Goal: Task Accomplishment & Management: Use online tool/utility

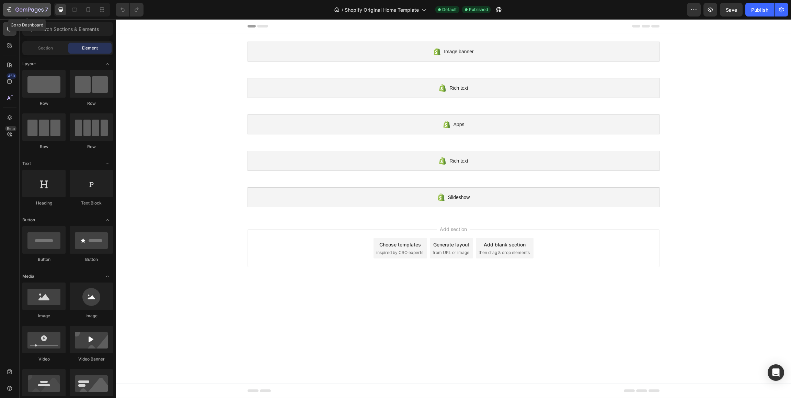
click at [12, 9] on icon "button" at bounding box center [9, 9] width 7 height 7
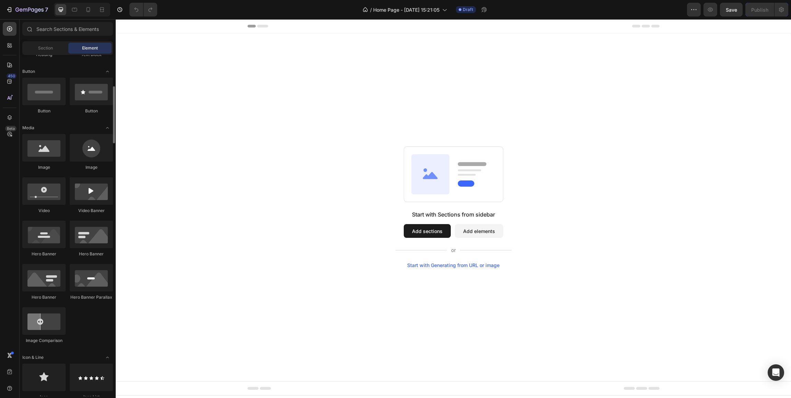
scroll to position [154, 0]
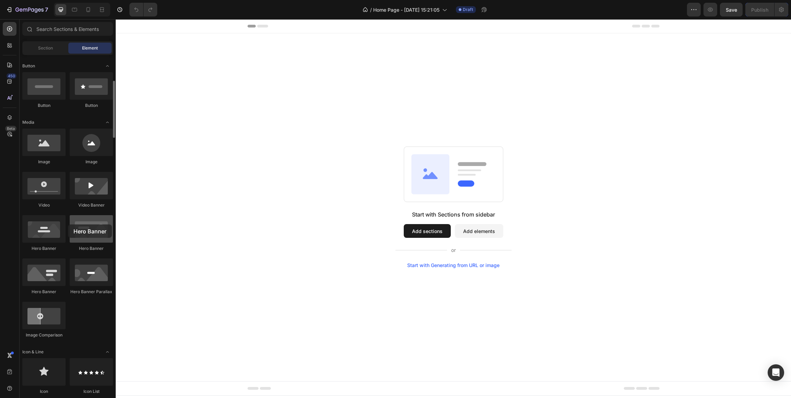
drag, startPoint x: 88, startPoint y: 234, endPoint x: 71, endPoint y: 223, distance: 20.4
click at [71, 224] on div at bounding box center [91, 228] width 43 height 27
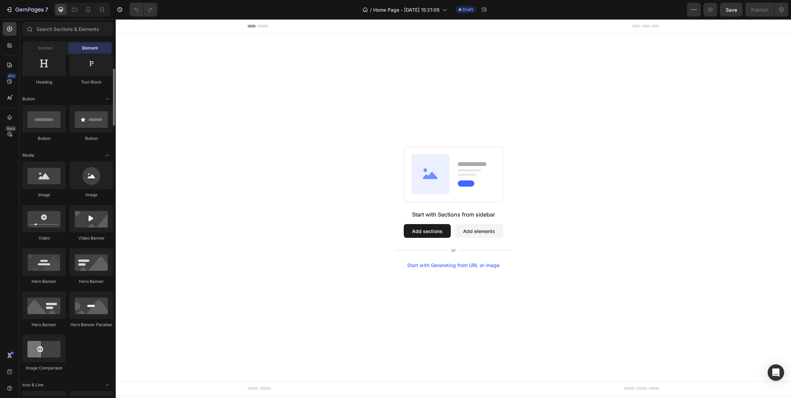
scroll to position [132, 0]
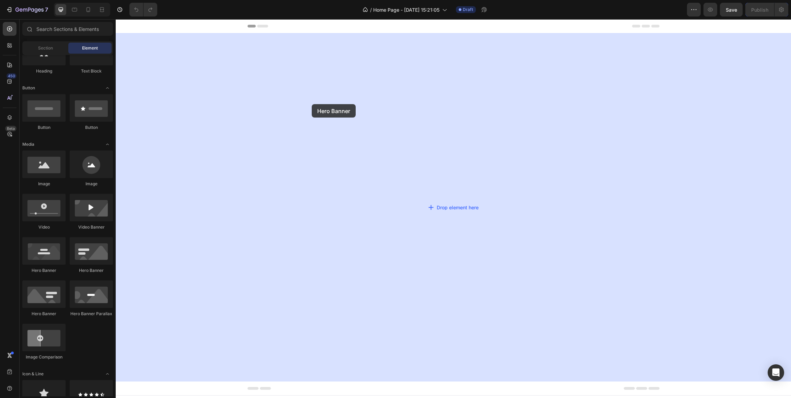
drag, startPoint x: 209, startPoint y: 272, endPoint x: 312, endPoint y: 104, distance: 196.3
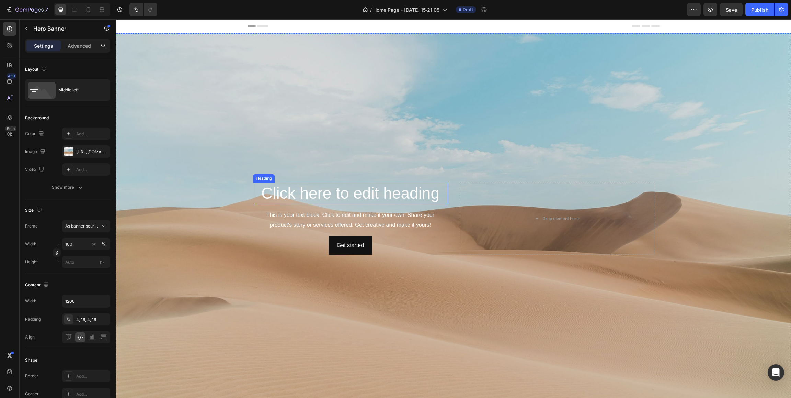
click at [328, 192] on h2 "Click here to edit heading" at bounding box center [350, 193] width 195 height 22
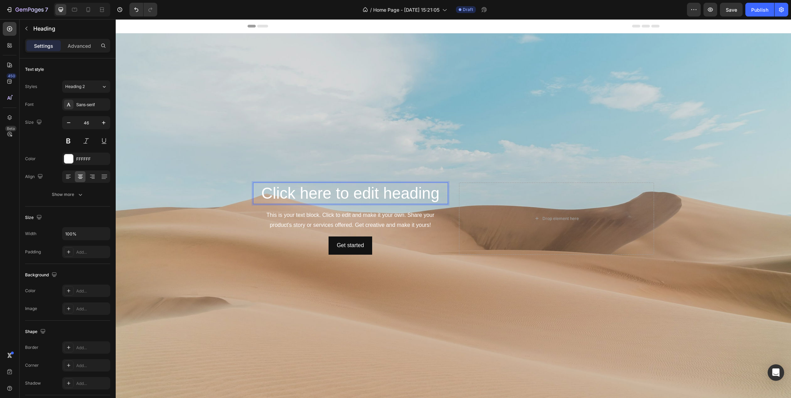
click at [328, 192] on h2 "Click here to edit heading" at bounding box center [350, 193] width 195 height 22
click at [328, 192] on p "Click here to edit heading" at bounding box center [351, 193] width 194 height 21
click at [323, 219] on div "This is your text block. Click to edit and make it your own. Share your product…" at bounding box center [350, 219] width 195 height 21
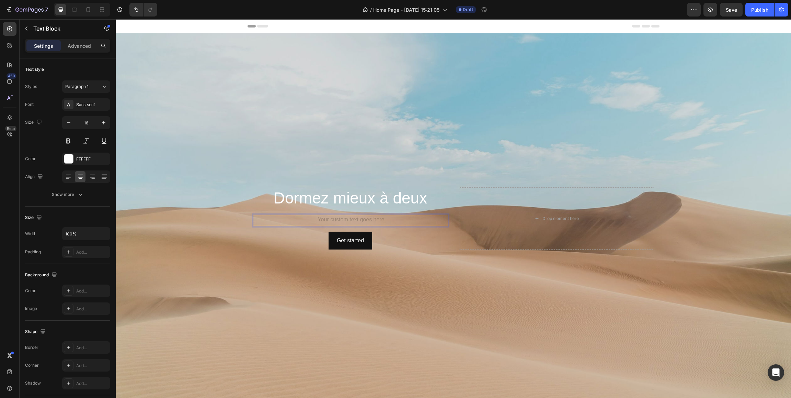
click at [321, 219] on div "Rich Text Editor. Editing area: main" at bounding box center [350, 220] width 195 height 11
click at [316, 239] on div "Get started Button 0" at bounding box center [350, 240] width 195 height 18
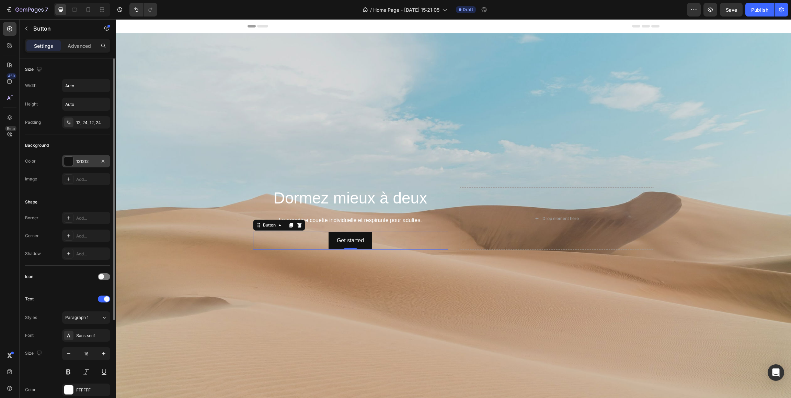
click at [66, 160] on div at bounding box center [68, 161] width 9 height 9
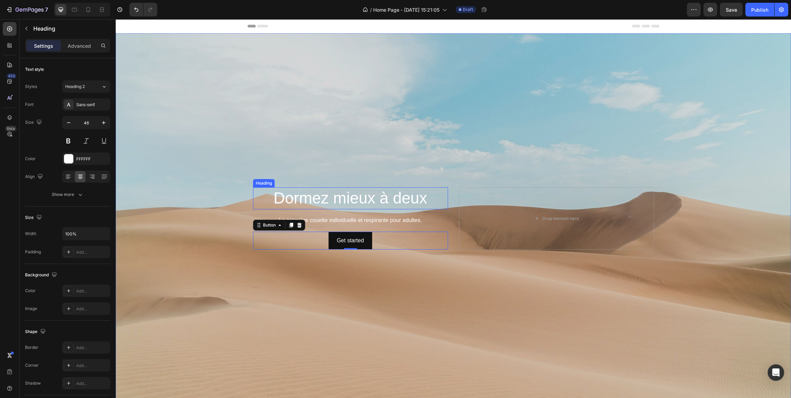
click at [310, 199] on p "Dormez mieux à deux" at bounding box center [351, 198] width 194 height 21
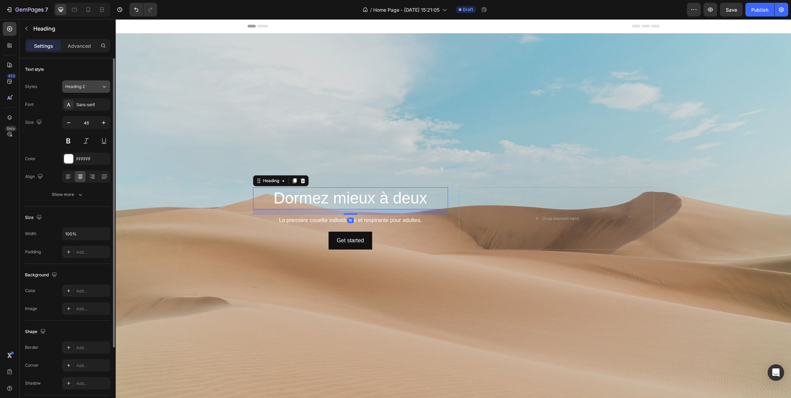
click at [102, 91] on button "Heading 2" at bounding box center [86, 86] width 48 height 12
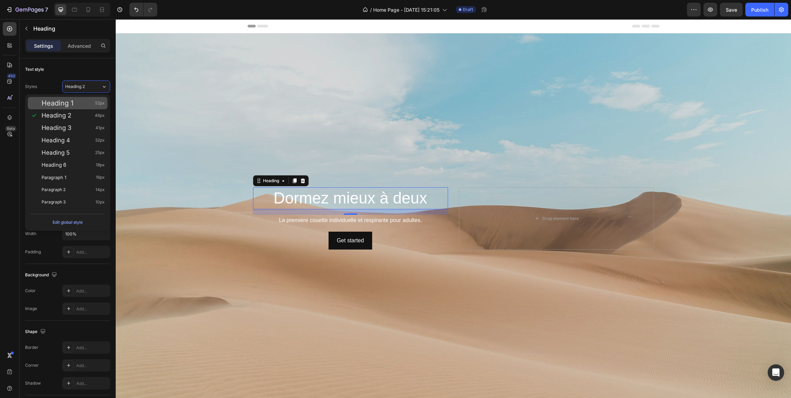
click at [90, 102] on div "Heading 1 52px" at bounding box center [73, 103] width 63 height 7
type input "52"
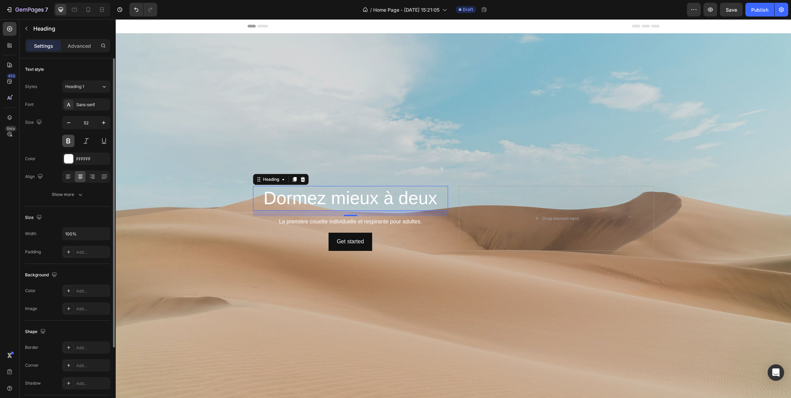
click at [71, 142] on button at bounding box center [68, 141] width 12 height 12
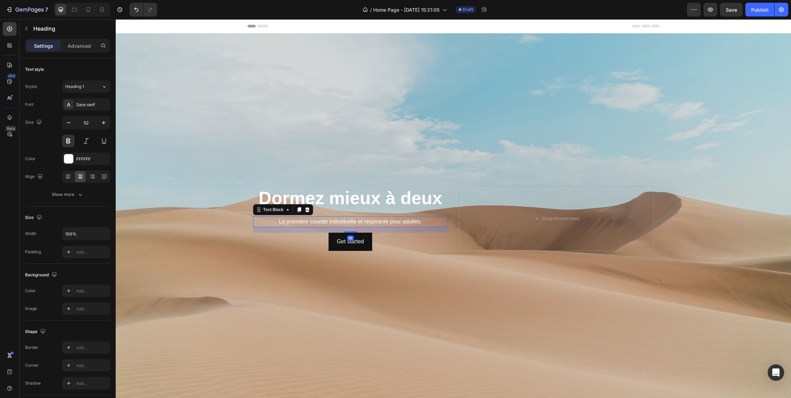
click at [317, 224] on p "La première couette individuelle et respirante pour adultes." at bounding box center [351, 222] width 194 height 10
click at [104, 88] on icon at bounding box center [104, 86] width 6 height 7
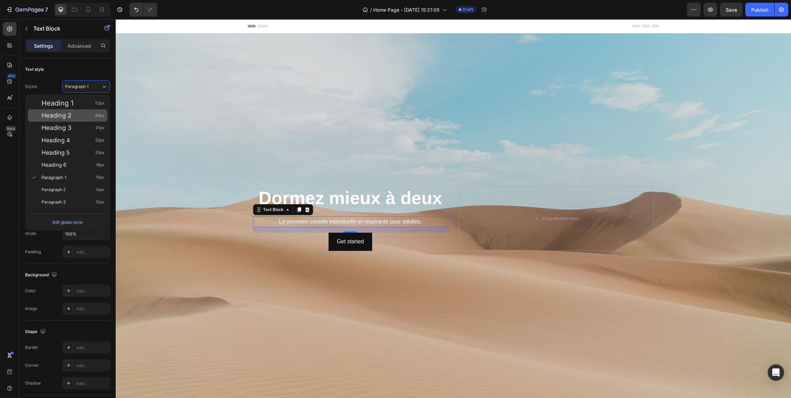
click at [89, 113] on div "Heading 2 46px" at bounding box center [73, 115] width 63 height 7
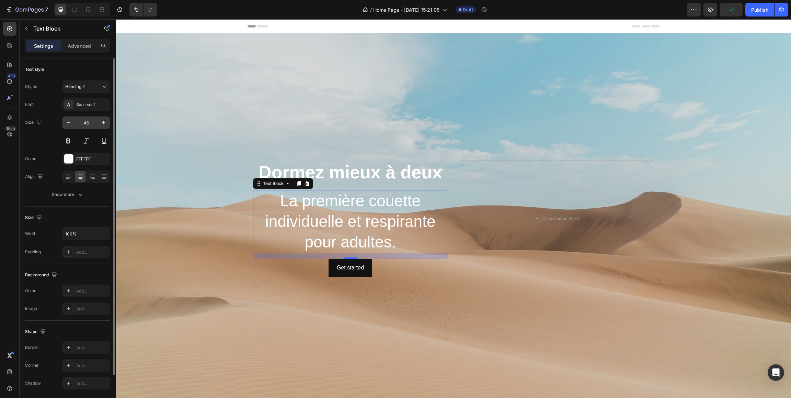
click at [81, 123] on input "46" at bounding box center [86, 122] width 23 height 12
click at [70, 124] on icon "button" at bounding box center [68, 122] width 7 height 7
click at [94, 123] on input "45" at bounding box center [86, 122] width 23 height 12
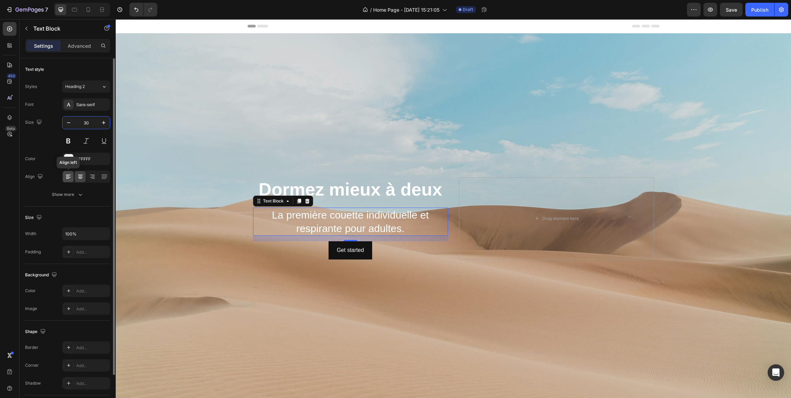
type input "30"
click at [68, 179] on icon at bounding box center [68, 176] width 7 height 7
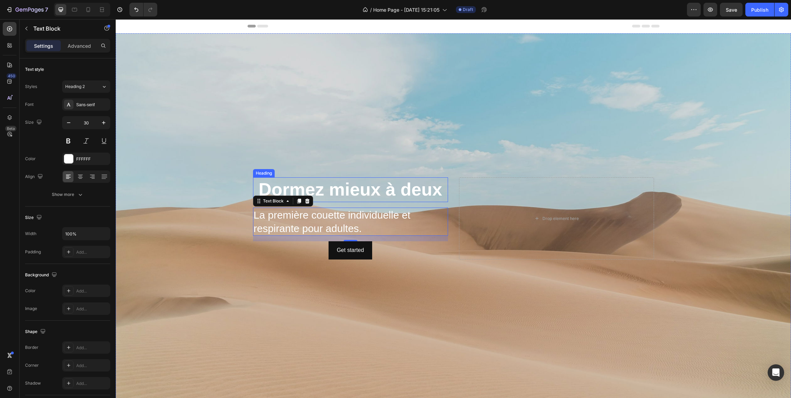
click at [309, 187] on p "Dormez mieux à deux" at bounding box center [351, 189] width 194 height 23
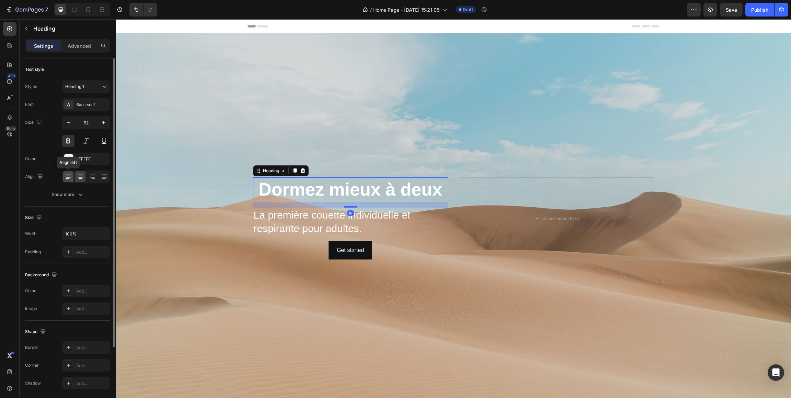
click at [70, 180] on icon at bounding box center [68, 176] width 7 height 7
click at [387, 248] on div "Get started Button" at bounding box center [350, 250] width 195 height 18
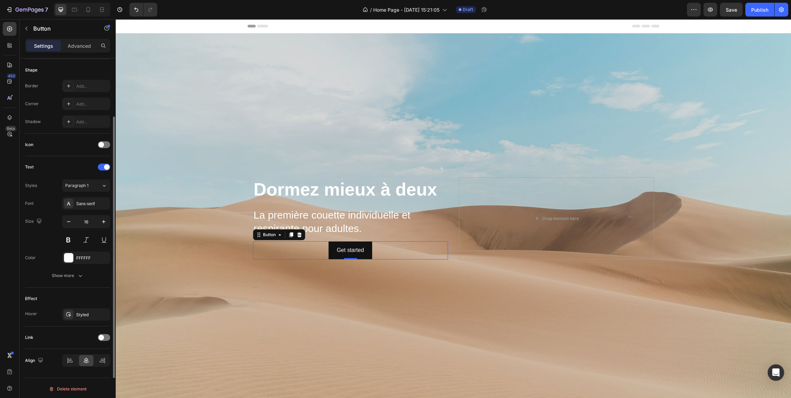
scroll to position [134, 0]
click at [73, 361] on icon at bounding box center [70, 358] width 7 height 7
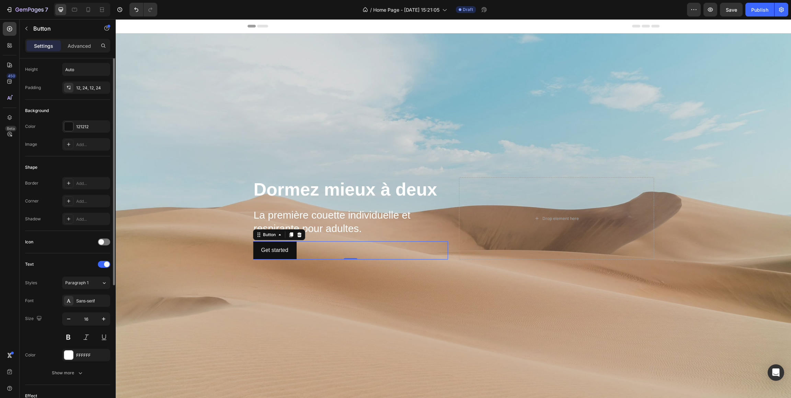
scroll to position [0, 0]
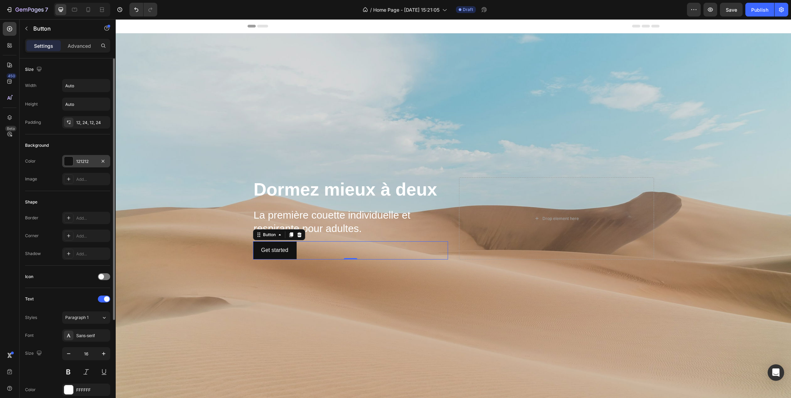
click at [69, 161] on div at bounding box center [68, 161] width 9 height 9
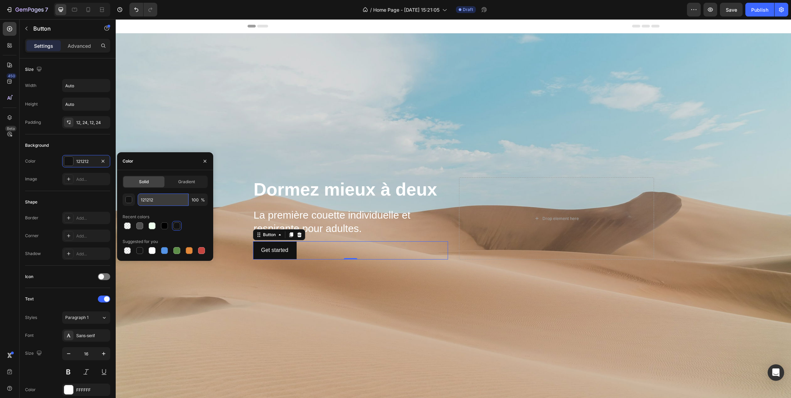
click at [166, 200] on input "121212" at bounding box center [163, 199] width 51 height 12
paste input "F2542D"
type input "F2542D"
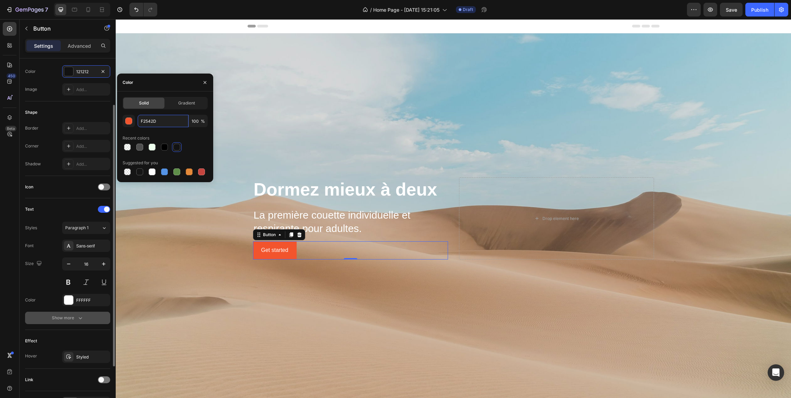
scroll to position [79, 0]
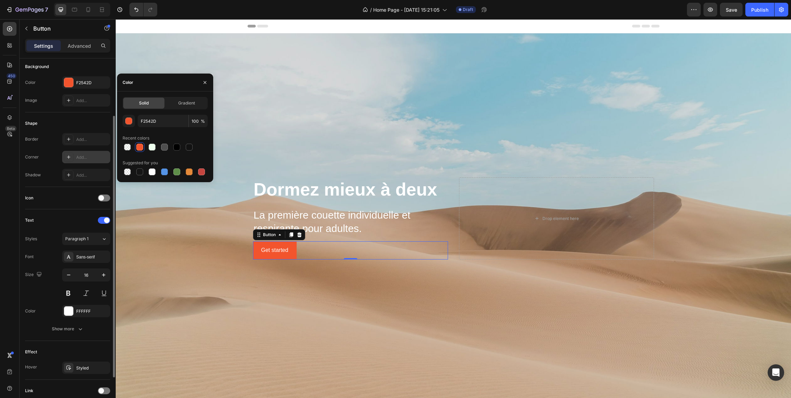
click at [69, 158] on icon at bounding box center [68, 156] width 5 height 5
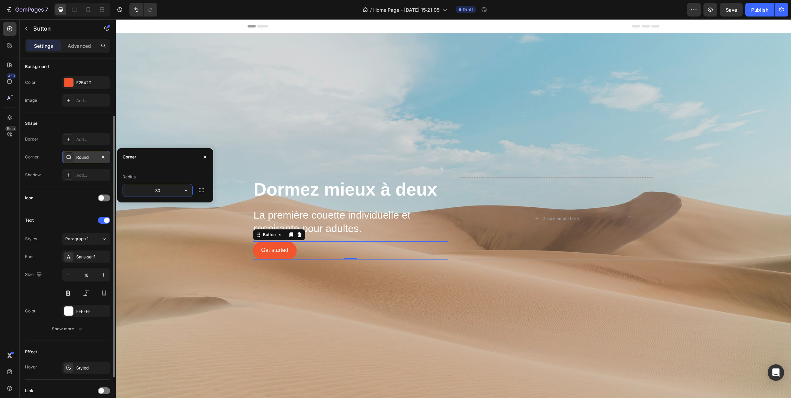
drag, startPoint x: 167, startPoint y: 190, endPoint x: 139, endPoint y: 191, distance: 28.5
click at [139, 191] on input "30" at bounding box center [157, 190] width 69 height 12
drag, startPoint x: 165, startPoint y: 191, endPoint x: 149, endPoint y: 190, distance: 16.5
click at [149, 190] on input "15" at bounding box center [157, 190] width 69 height 12
type input "30"
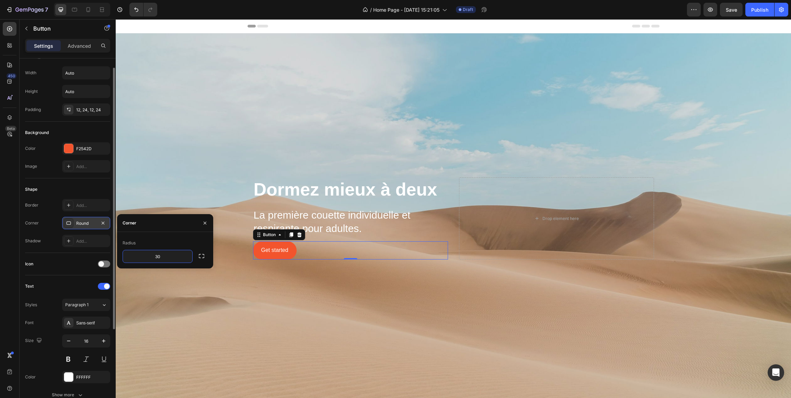
scroll to position [0, 0]
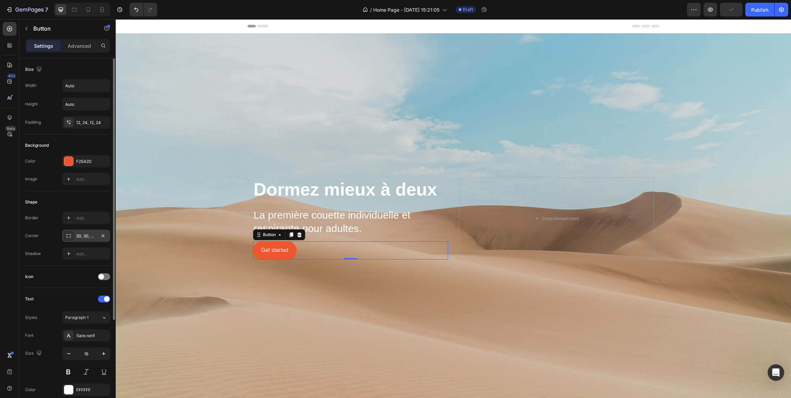
click at [80, 72] on div "Size" at bounding box center [67, 69] width 85 height 11
click at [270, 251] on div "Get started" at bounding box center [274, 250] width 27 height 10
click at [272, 251] on p "Get started" at bounding box center [274, 250] width 27 height 10
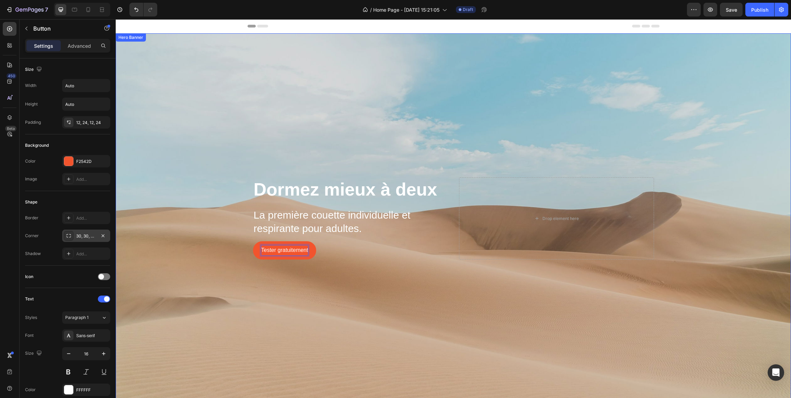
click at [295, 285] on div "Background Image" at bounding box center [453, 218] width 675 height 370
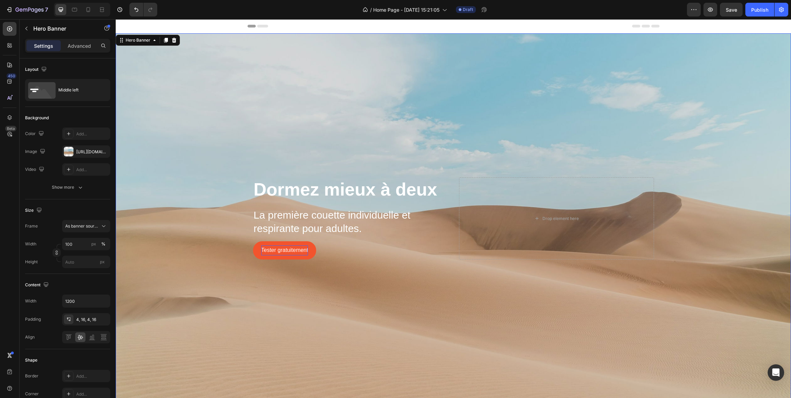
click at [246, 155] on div "Background Image" at bounding box center [453, 218] width 675 height 370
click at [123, 27] on icon at bounding box center [124, 26] width 2 height 2
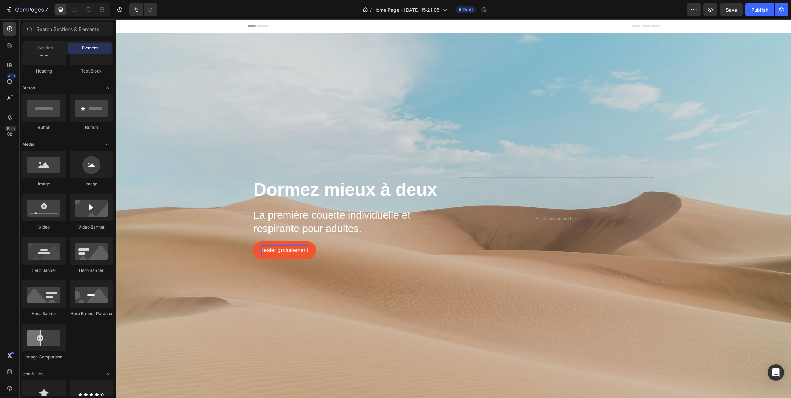
scroll to position [132, 0]
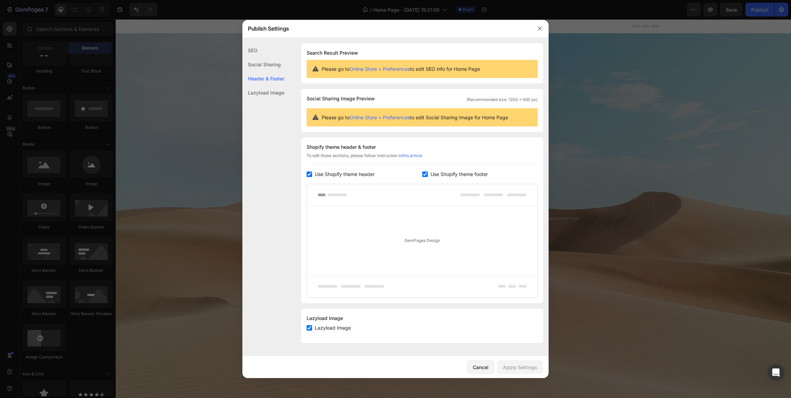
click at [266, 71] on div "Social Sharing" at bounding box center [263, 78] width 42 height 14
click at [259, 57] on div "SEO" at bounding box center [263, 64] width 42 height 14
click at [542, 29] on icon "button" at bounding box center [539, 28] width 5 height 5
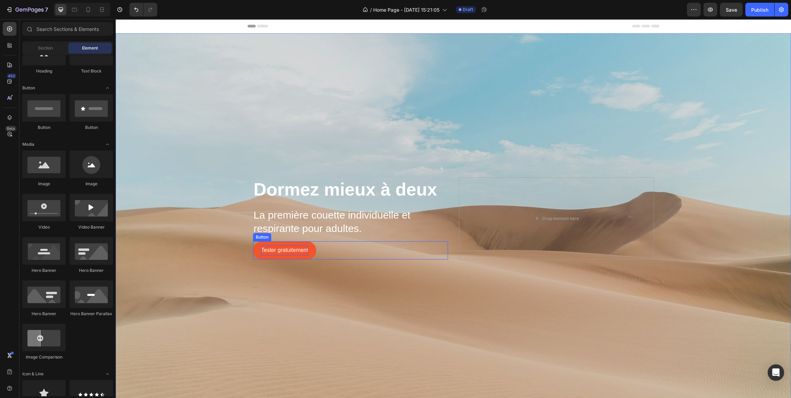
click at [288, 250] on p "Tester gratuitement" at bounding box center [284, 250] width 47 height 10
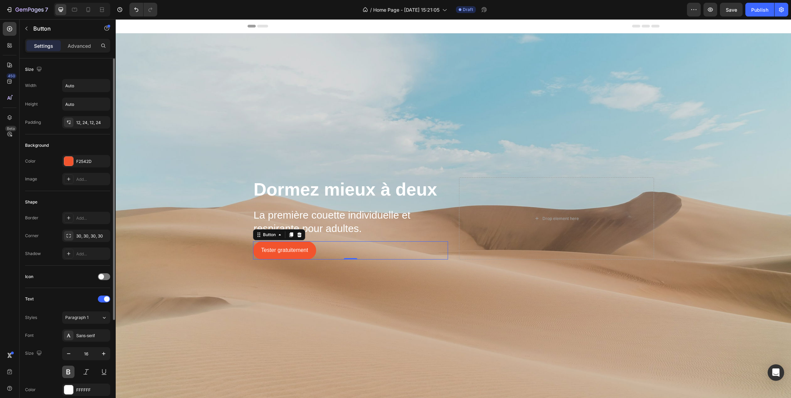
click at [68, 372] on button at bounding box center [68, 371] width 12 height 12
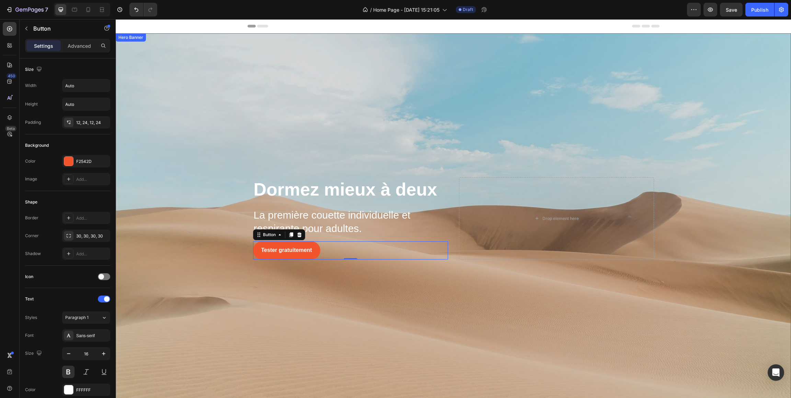
click at [275, 292] on div "Background Image" at bounding box center [453, 218] width 675 height 370
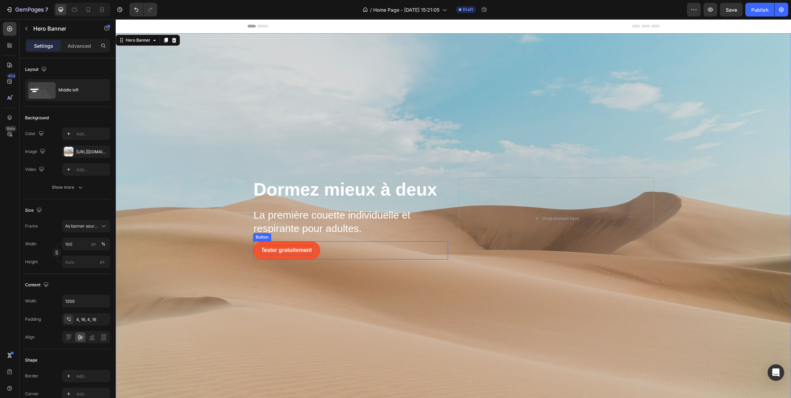
click at [272, 250] on p "Tester gratuitement" at bounding box center [286, 250] width 51 height 10
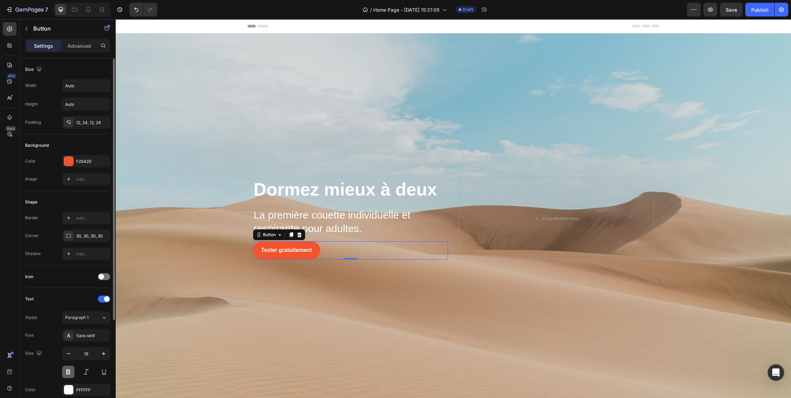
click at [68, 376] on button at bounding box center [68, 371] width 12 height 12
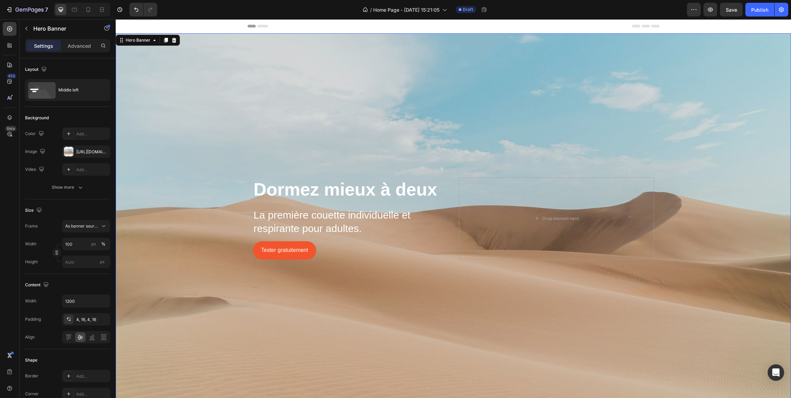
click at [238, 322] on div "Background Image" at bounding box center [453, 218] width 675 height 370
click at [276, 243] on button "Tester gratuitement" at bounding box center [285, 250] width 64 height 18
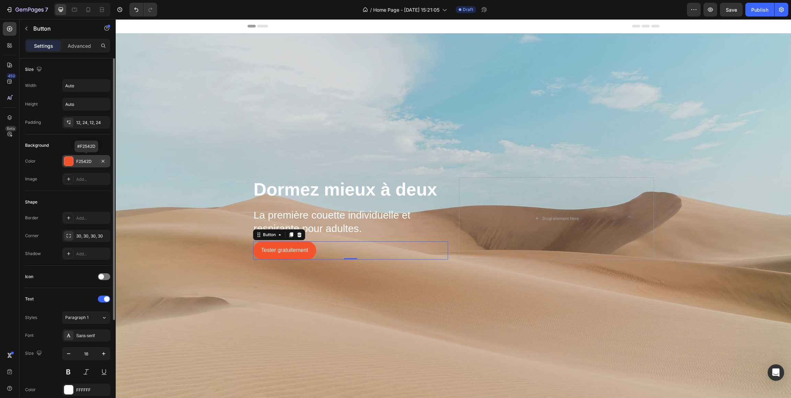
click at [70, 161] on div at bounding box center [68, 161] width 9 height 9
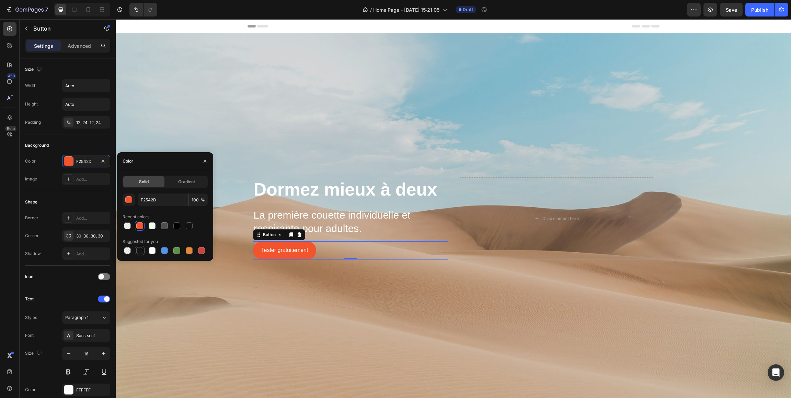
click at [141, 252] on div at bounding box center [139, 250] width 7 height 7
click at [140, 223] on div at bounding box center [139, 225] width 7 height 7
type input "F2542D"
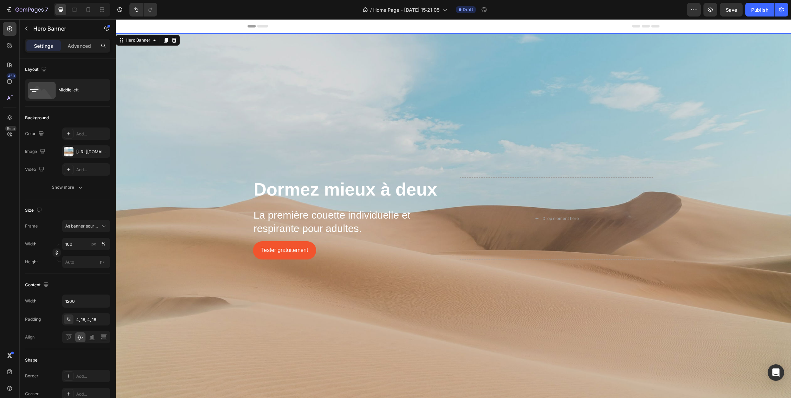
click at [282, 296] on div "Background Image" at bounding box center [453, 218] width 675 height 370
click at [288, 223] on p "La première couette individuelle et respirante pour adultes." at bounding box center [351, 221] width 194 height 27
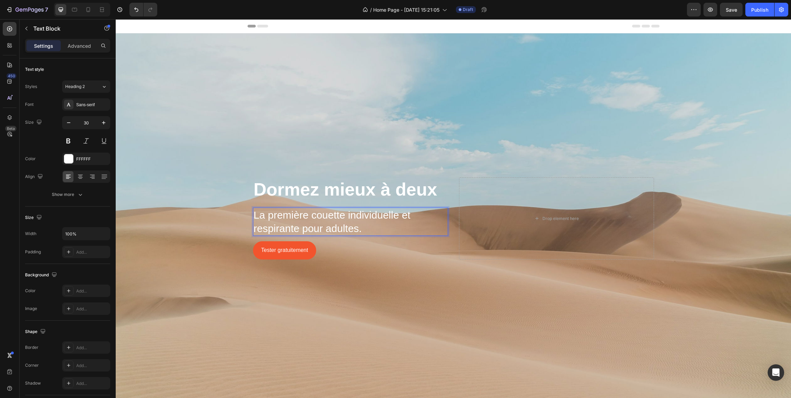
click at [362, 228] on p "La première couette individuelle et respirante pour adultes." at bounding box center [351, 221] width 194 height 27
click at [380, 277] on div "Background Image" at bounding box center [453, 218] width 675 height 370
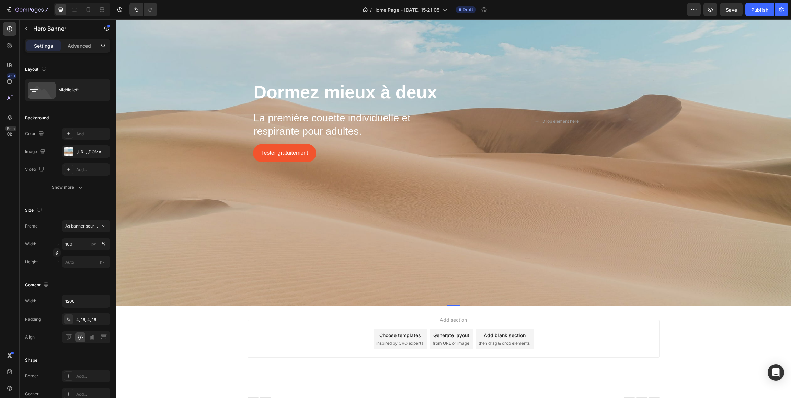
scroll to position [99, 0]
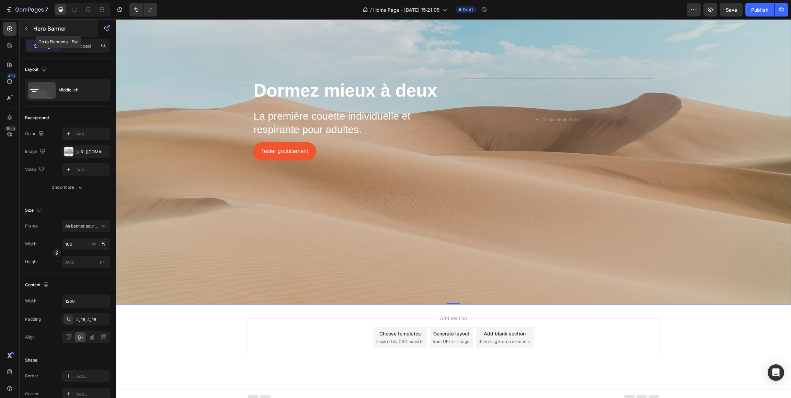
click at [24, 28] on icon "button" at bounding box center [26, 28] width 5 height 5
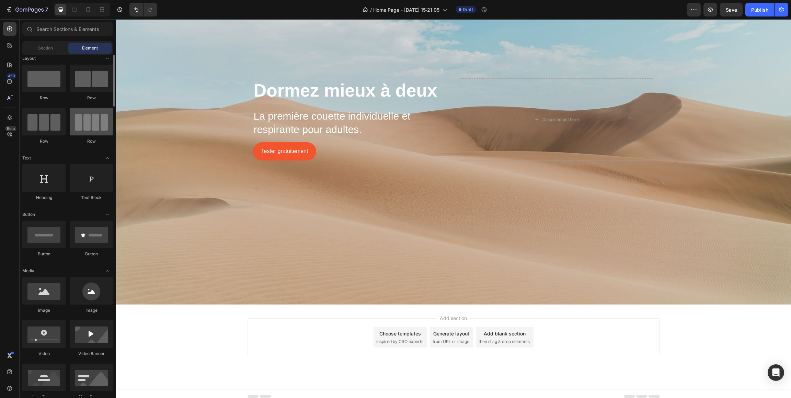
scroll to position [0, 0]
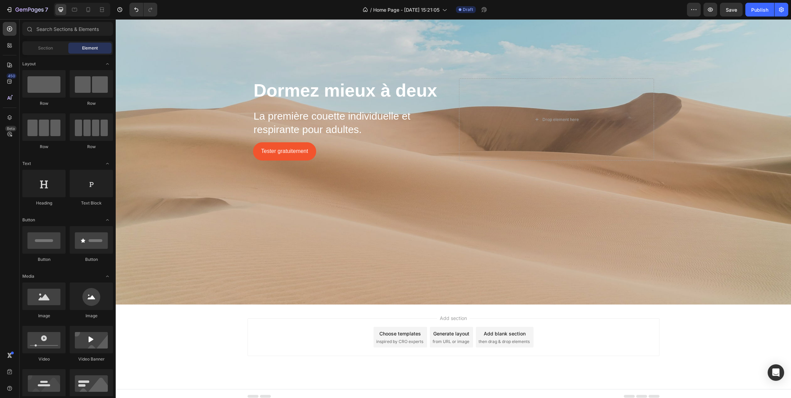
click at [189, 312] on div "Add section Choose templates inspired by CRO experts Generate layout from URL o…" at bounding box center [453, 346] width 675 height 84
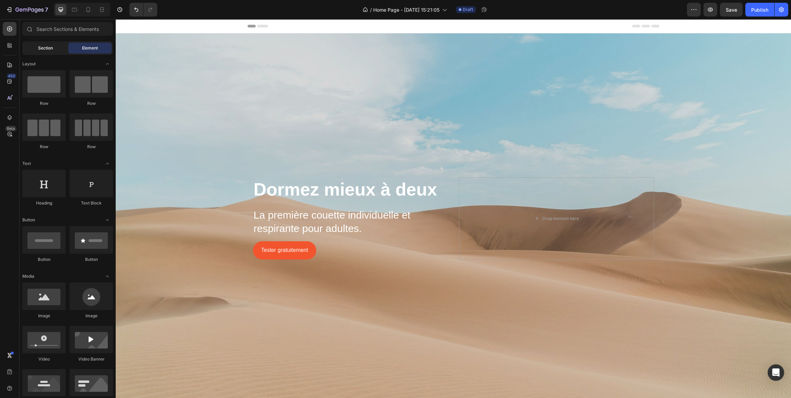
click at [49, 53] on div "Section" at bounding box center [45, 48] width 43 height 11
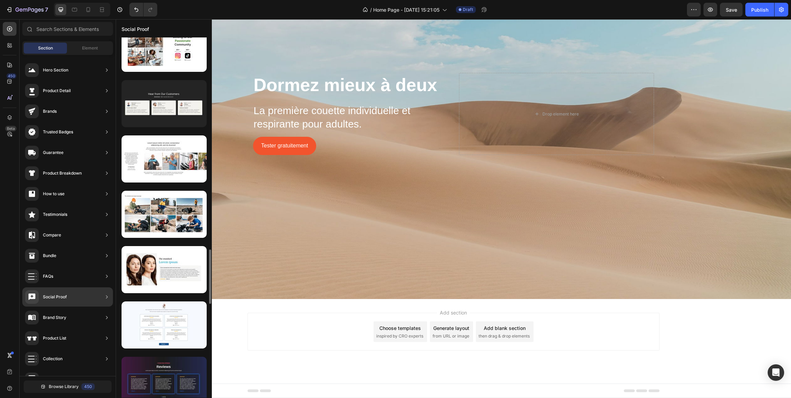
scroll to position [1513, 0]
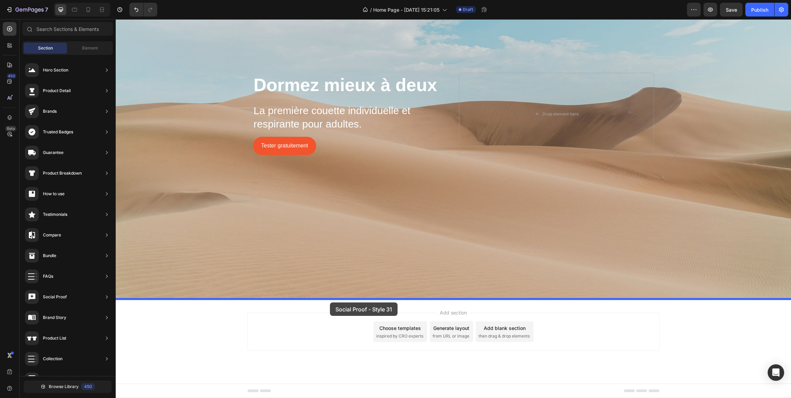
drag, startPoint x: 287, startPoint y: 158, endPoint x: 330, endPoint y: 302, distance: 150.1
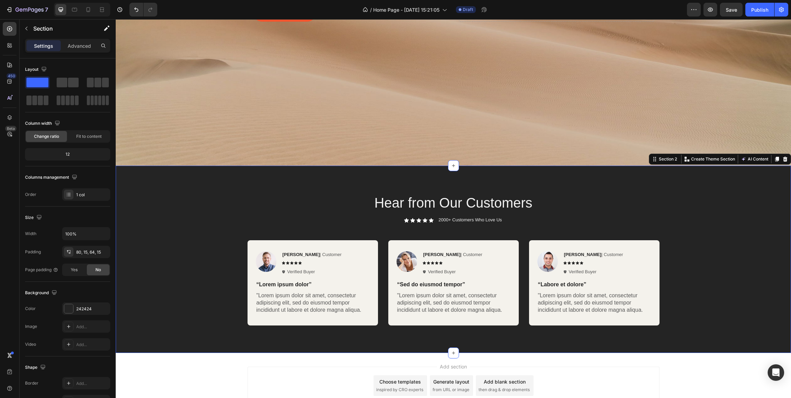
scroll to position [264, 0]
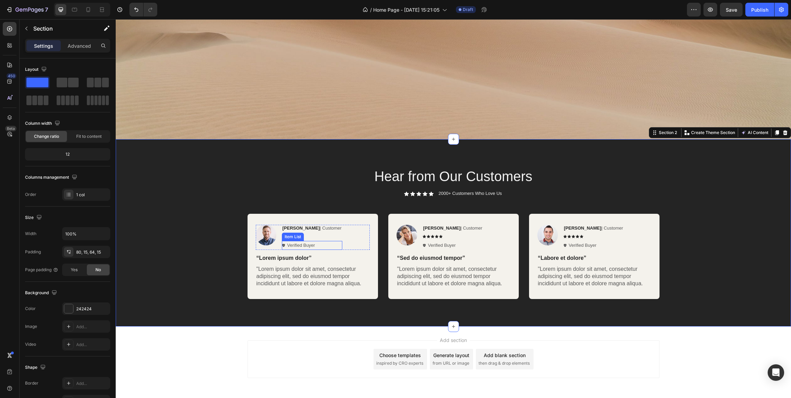
click at [308, 244] on p "Verified Buyer" at bounding box center [301, 245] width 28 height 7
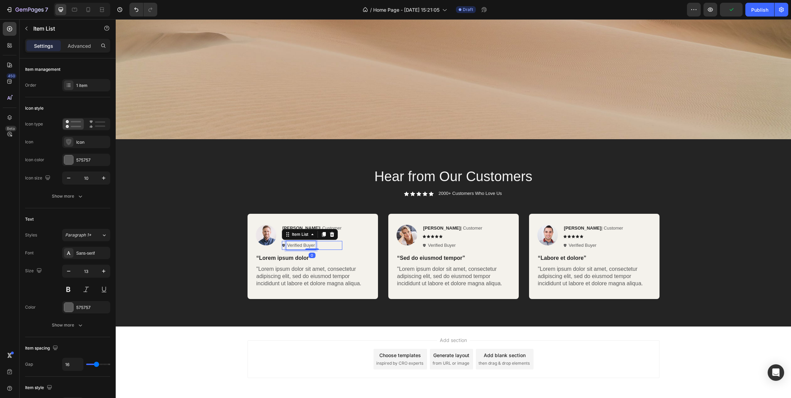
click at [305, 246] on p "Verified Buyer" at bounding box center [301, 245] width 28 height 7
click at [302, 246] on p "Verified Buyer" at bounding box center [301, 245] width 28 height 7
click at [305, 246] on p "Verified Buyer" at bounding box center [301, 245] width 28 height 7
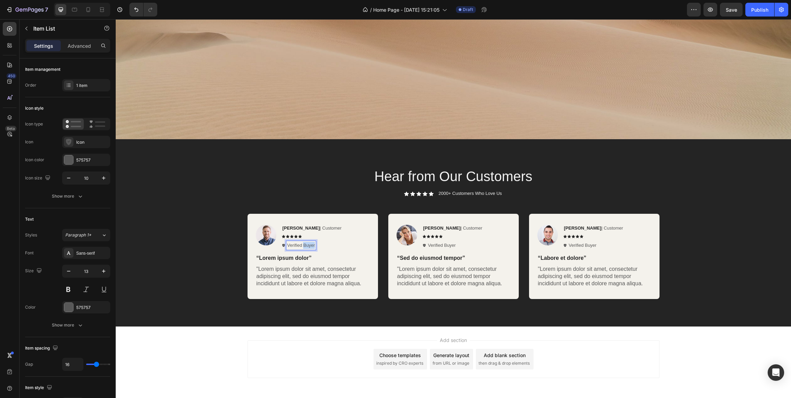
click at [305, 246] on p "Verified Buyer" at bounding box center [301, 245] width 28 height 7
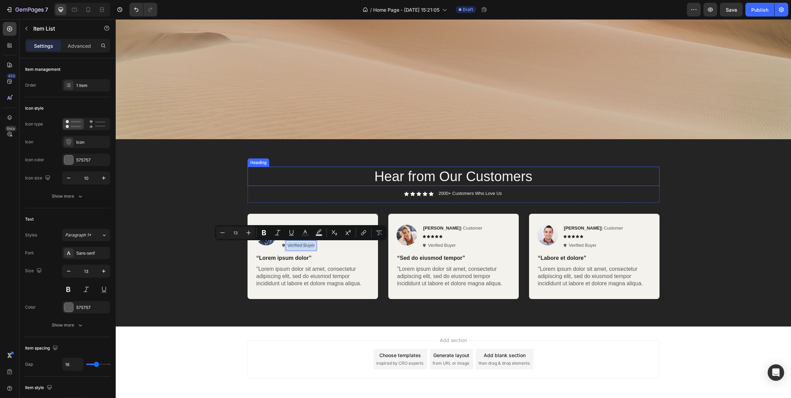
click at [427, 175] on h2 "Hear from Our Customers" at bounding box center [454, 176] width 412 height 19
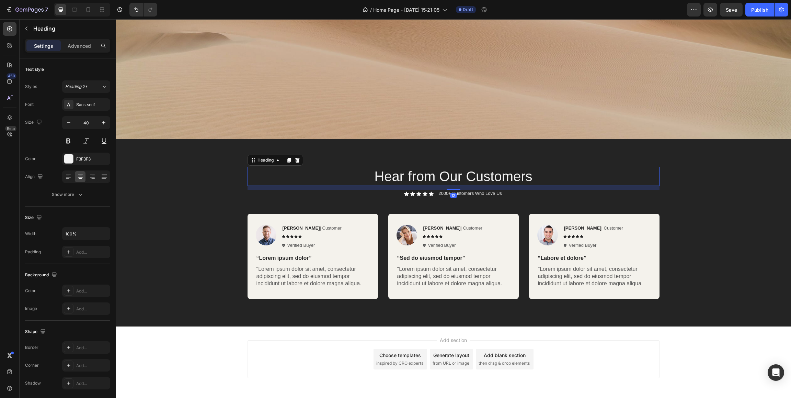
click at [427, 175] on h2 "Hear from Our Customers" at bounding box center [454, 176] width 412 height 19
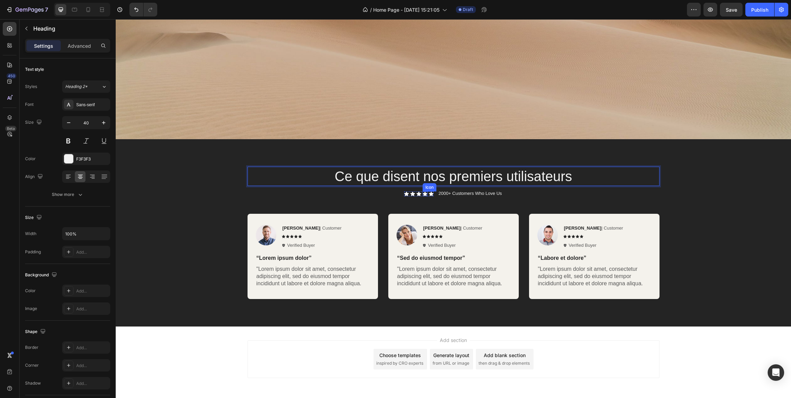
click at [428, 194] on div "Icon Icon Icon Icon Icon" at bounding box center [419, 193] width 30 height 5
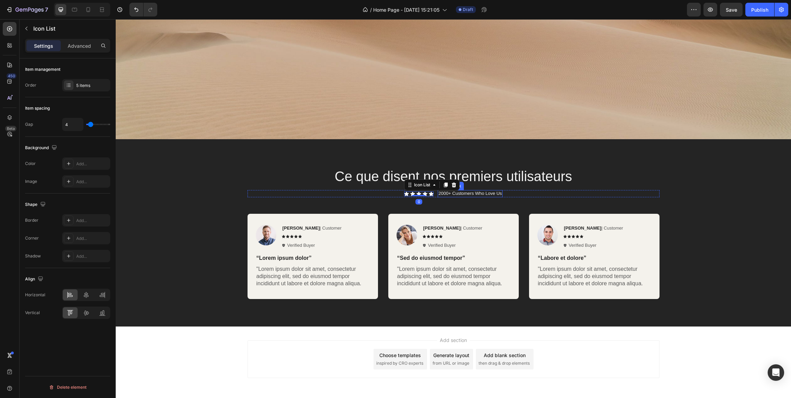
click at [448, 194] on p "2000+ Customers Who Love Us" at bounding box center [470, 194] width 64 height 6
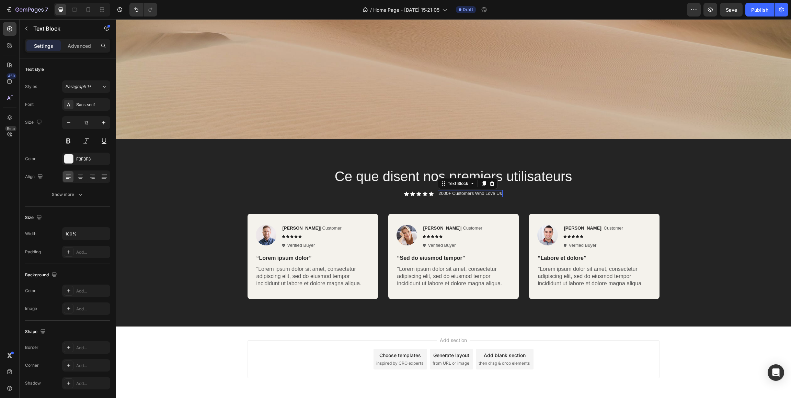
click at [448, 194] on p "2000+ Customers Who Love Us" at bounding box center [470, 194] width 64 height 6
click at [447, 195] on p "2000+ Customers Who Love Us" at bounding box center [470, 194] width 64 height 6
click at [449, 194] on p "2000+ Customers Who Love Us" at bounding box center [470, 194] width 64 height 6
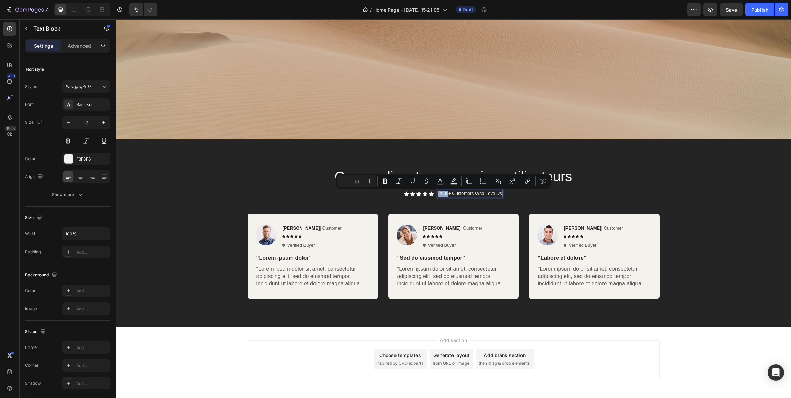
drag, startPoint x: 449, startPoint y: 194, endPoint x: 439, endPoint y: 194, distance: 9.6
click at [439, 194] on p "2000+ Customers Who Love Us" at bounding box center [470, 194] width 64 height 6
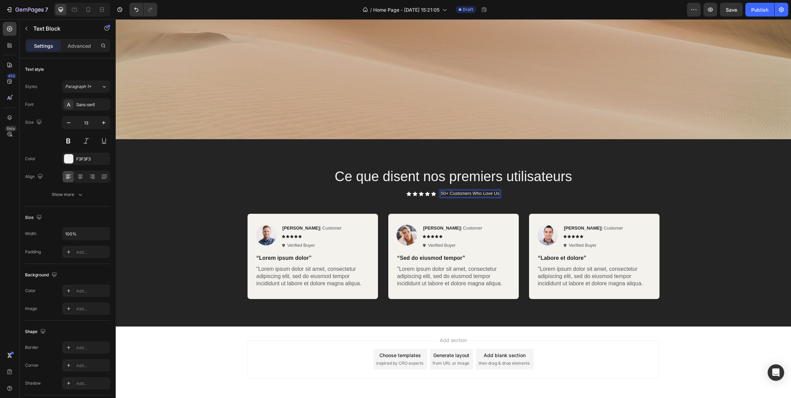
click at [453, 194] on p "50+ Customers Who Love Us" at bounding box center [470, 194] width 58 height 6
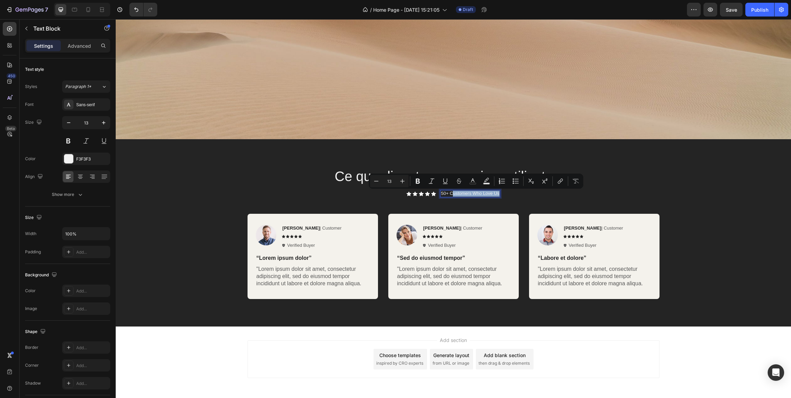
drag, startPoint x: 453, startPoint y: 193, endPoint x: 501, endPoint y: 195, distance: 47.8
click at [500, 195] on div "50+ Customers Who Love Us" at bounding box center [470, 193] width 60 height 7
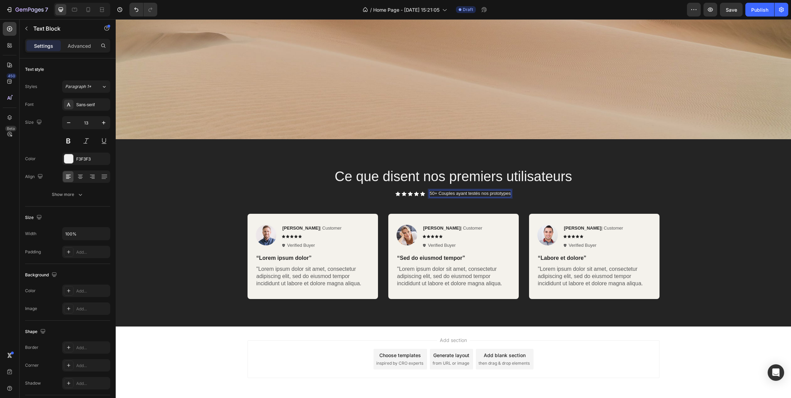
click at [468, 194] on p "50+ Couples ayant testés nos prototypes" at bounding box center [470, 194] width 81 height 6
click at [296, 227] on strong "[PERSON_NAME]" at bounding box center [301, 227] width 37 height 5
click at [296, 228] on strong "[PERSON_NAME]" at bounding box center [301, 227] width 37 height 5
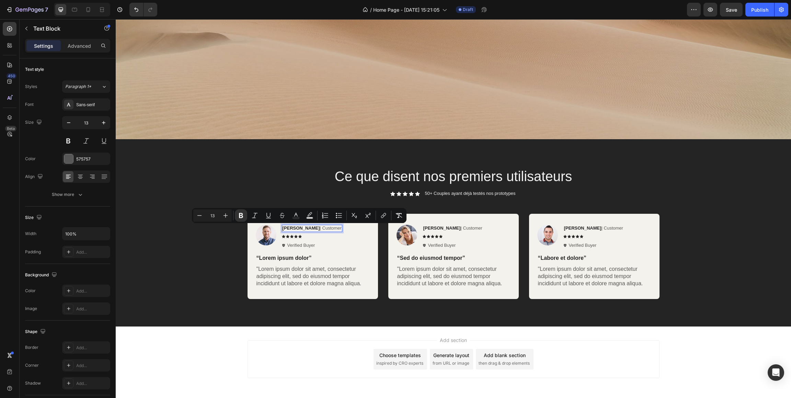
click at [291, 229] on strong "[PERSON_NAME]" at bounding box center [301, 227] width 37 height 5
drag, startPoint x: 307, startPoint y: 229, endPoint x: 280, endPoint y: 229, distance: 26.8
click at [282, 229] on div "[PERSON_NAME] | Customer" at bounding box center [312, 228] width 60 height 7
click at [294, 229] on strong "CatherineA." at bounding box center [295, 227] width 25 height 5
click at [320, 230] on p "CatherineA. | Customer" at bounding box center [306, 228] width 47 height 6
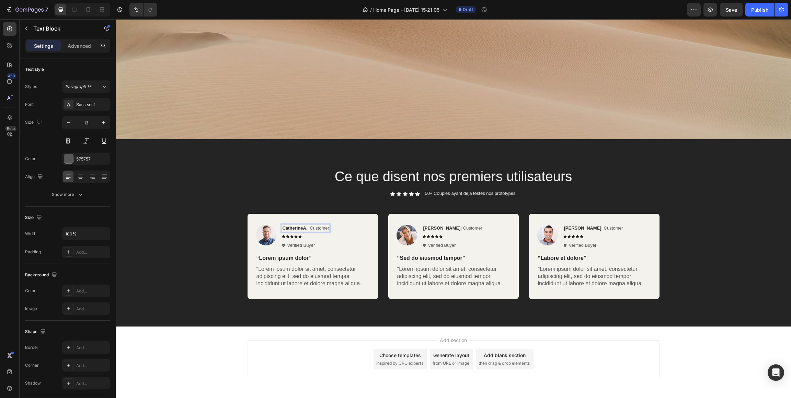
click at [329, 229] on p "CatherineA. | Customer" at bounding box center [306, 228] width 47 height 6
drag, startPoint x: 331, startPoint y: 229, endPoint x: 311, endPoint y: 229, distance: 19.2
click at [311, 229] on p "CatherineA. | Customer" at bounding box center [306, 228] width 47 height 6
click at [304, 245] on p "Verified Buyer" at bounding box center [301, 245] width 28 height 7
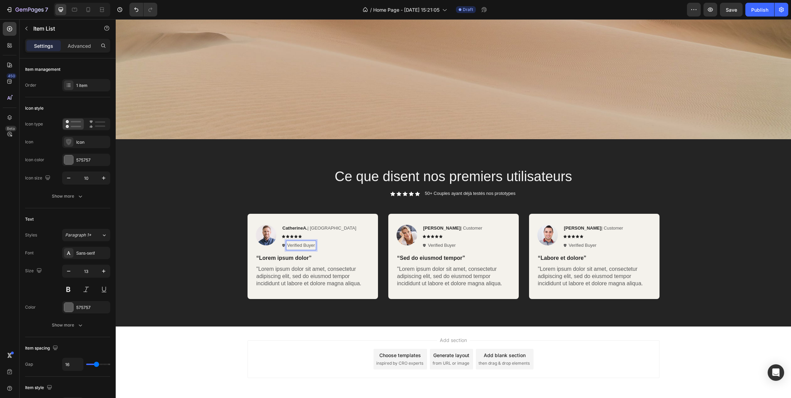
click at [306, 246] on p "Verified Buyer" at bounding box center [301, 245] width 28 height 7
click at [336, 252] on div "Image CatherineA. | Lyon Text Block Icon Icon Icon Icon Icon Icon List Testeur …" at bounding box center [313, 256] width 114 height 63
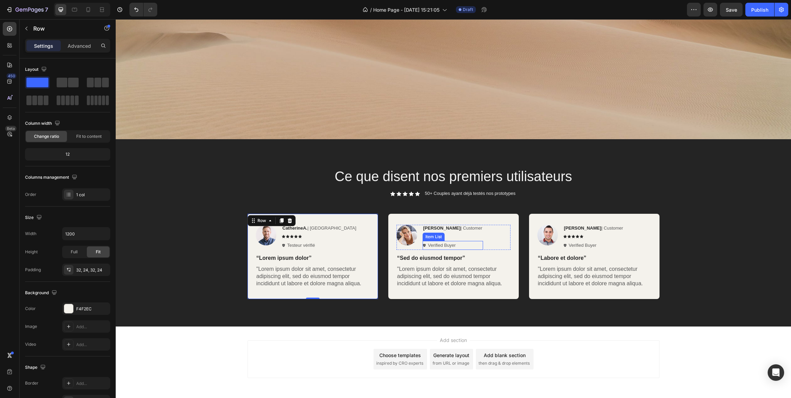
click at [439, 247] on p "Verified Buyer" at bounding box center [442, 245] width 28 height 7
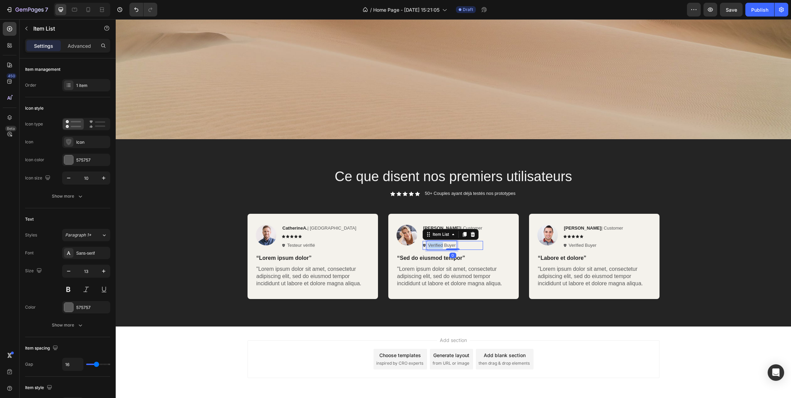
click at [439, 247] on p "Verified Buyer" at bounding box center [442, 245] width 28 height 7
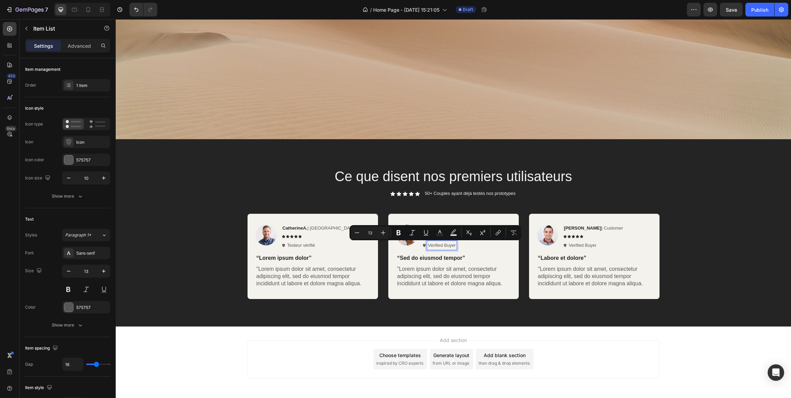
click at [445, 246] on p "Verified Buyer" at bounding box center [442, 245] width 28 height 7
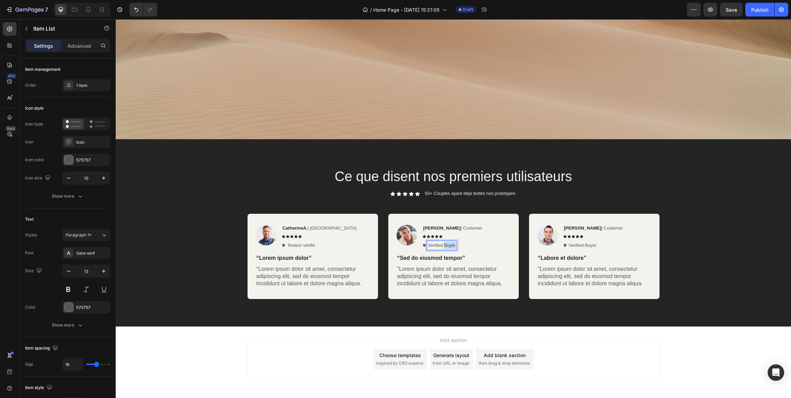
click at [445, 246] on p "Verified Buyer" at bounding box center [442, 245] width 28 height 7
click at [588, 247] on p "Verified Buyer" at bounding box center [583, 245] width 28 height 7
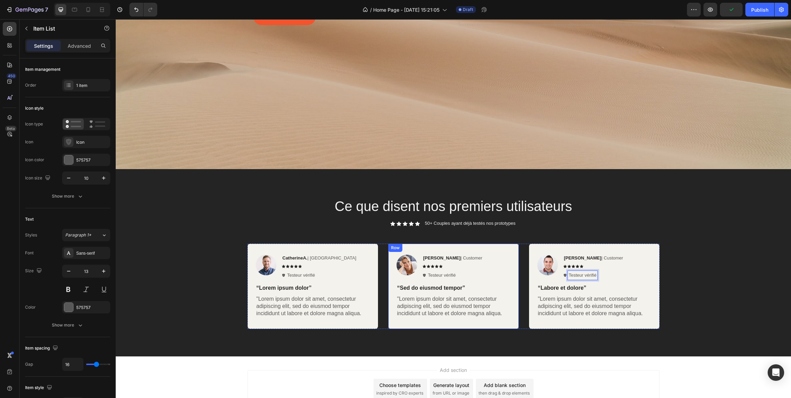
scroll to position [231, 0]
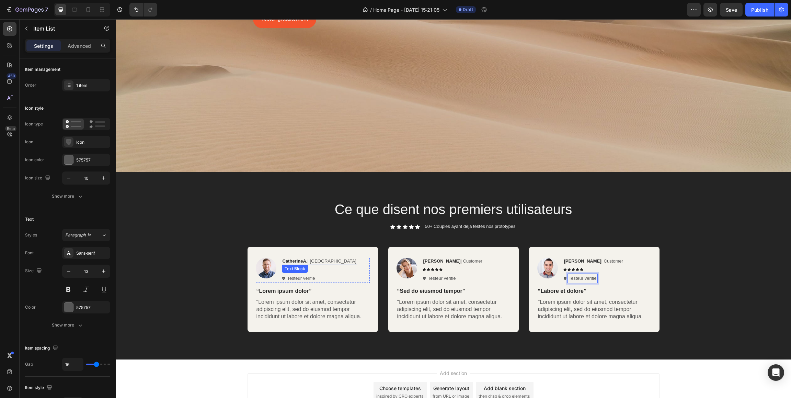
click at [317, 262] on p "CatherineA. | [GEOGRAPHIC_DATA]" at bounding box center [320, 261] width 74 height 6
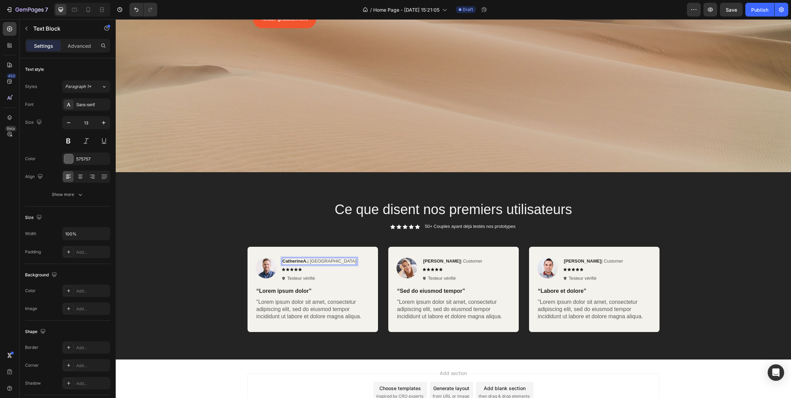
click at [322, 262] on p "CatherineA. | [GEOGRAPHIC_DATA]" at bounding box center [320, 261] width 74 height 6
click at [321, 262] on p "CatherineA. | [GEOGRAPHIC_DATA]" at bounding box center [320, 261] width 74 height 6
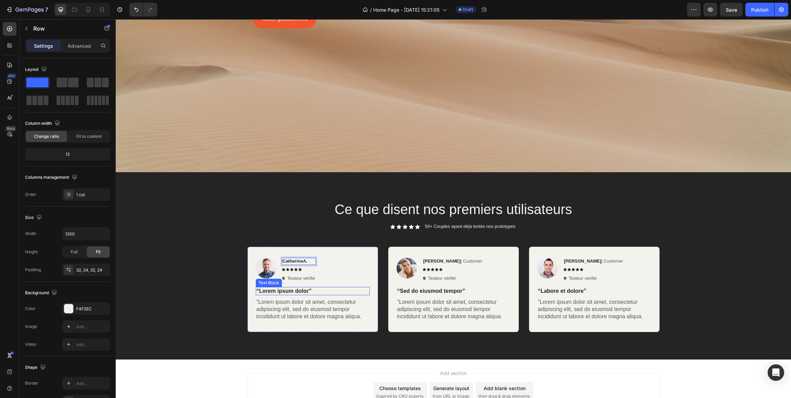
click at [372, 306] on div "Image CatherineA. Text Block 8 Icon Icon Icon Icon Icon Icon List Testeur vérif…" at bounding box center [313, 289] width 130 height 85
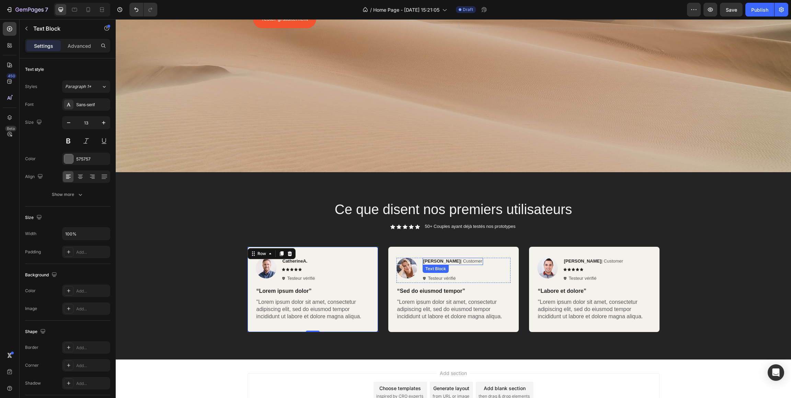
click at [463, 264] on div "Reylo B | Customer" at bounding box center [453, 261] width 60 height 7
click at [464, 263] on p "Reylo B | Customer" at bounding box center [452, 261] width 59 height 6
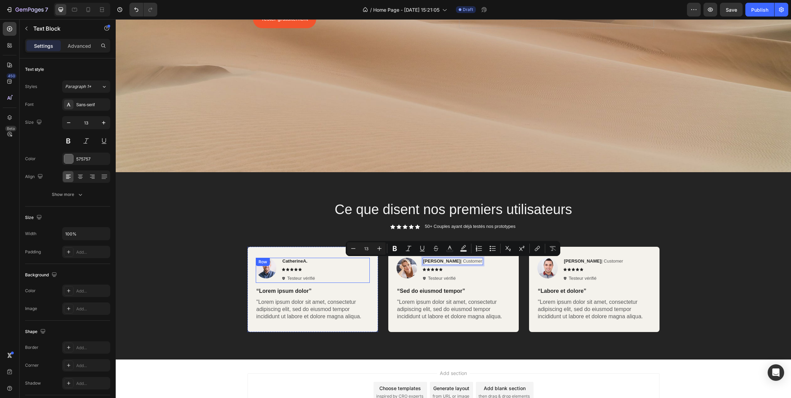
click at [318, 259] on div "Image CatherineA. Text Block Icon Icon Icon Icon Icon Icon List Testeur vérifié…" at bounding box center [313, 270] width 114 height 25
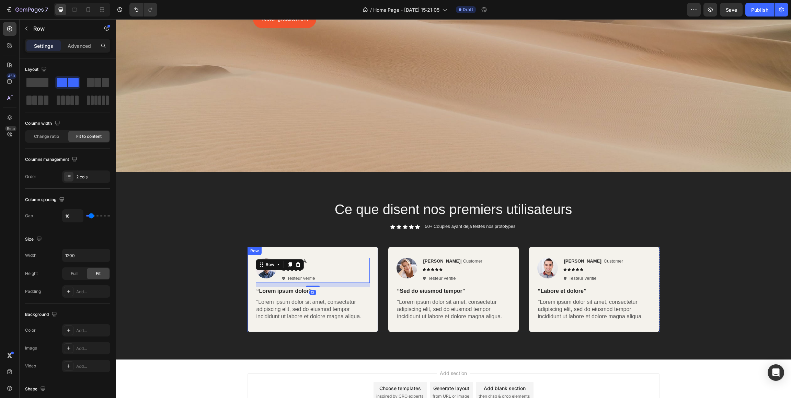
click at [319, 253] on div "Image CatherineA. Text Block Icon Icon Icon Icon Icon Icon List Testeur vérifié…" at bounding box center [313, 289] width 130 height 85
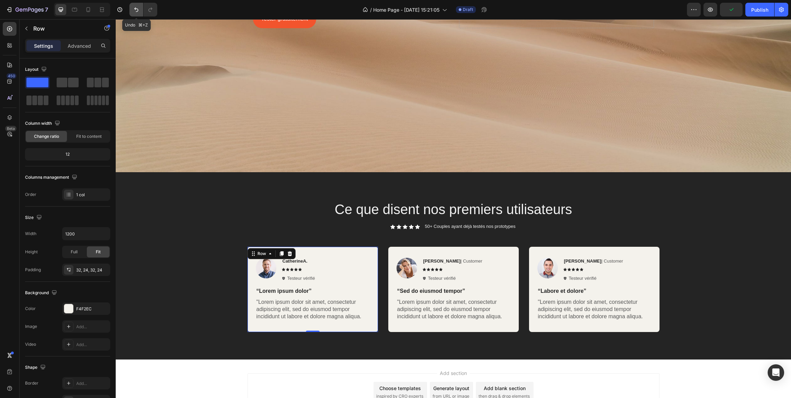
click at [131, 9] on button "Undo/Redo" at bounding box center [136, 10] width 14 height 14
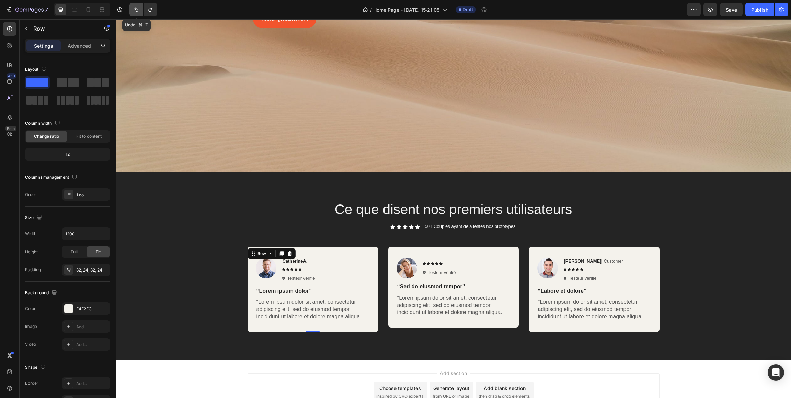
click at [135, 11] on icon "Undo/Redo" at bounding box center [136, 9] width 7 height 7
click at [136, 11] on icon "Undo/Redo" at bounding box center [136, 9] width 7 height 7
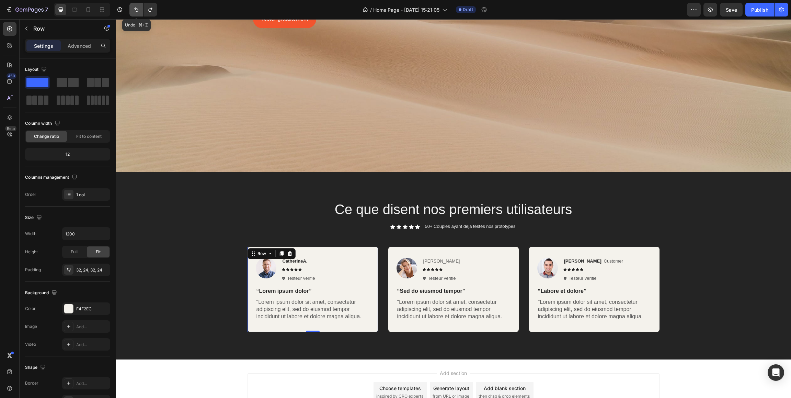
click at [136, 11] on icon "Undo/Redo" at bounding box center [136, 9] width 7 height 7
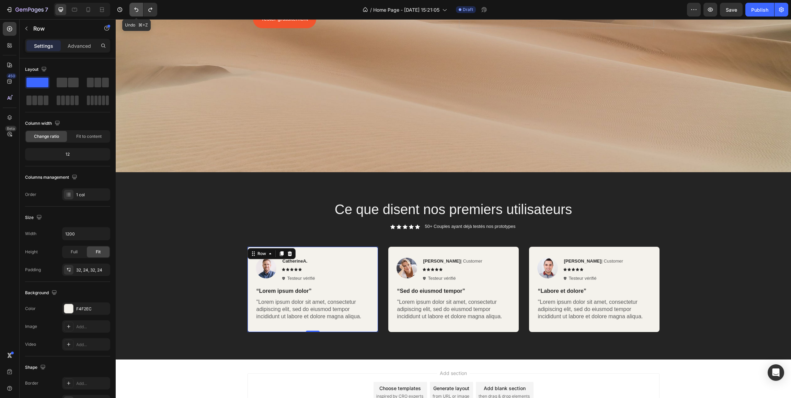
click at [136, 11] on icon "Undo/Redo" at bounding box center [136, 9] width 7 height 7
click at [322, 261] on div "Image CatherineA. | Lyo Text Block Icon Icon Icon Icon Icon Icon List Testeur v…" at bounding box center [313, 270] width 114 height 25
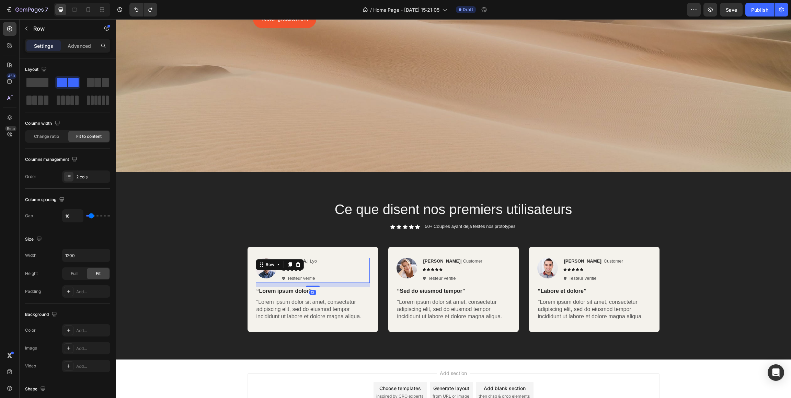
click at [323, 261] on div "Image CatherineA. | Lyo Text Block Icon Icon Icon Icon Icon Icon List Testeur v…" at bounding box center [313, 270] width 114 height 25
click at [318, 262] on div "CatherineA. | Lyo" at bounding box center [300, 261] width 36 height 7
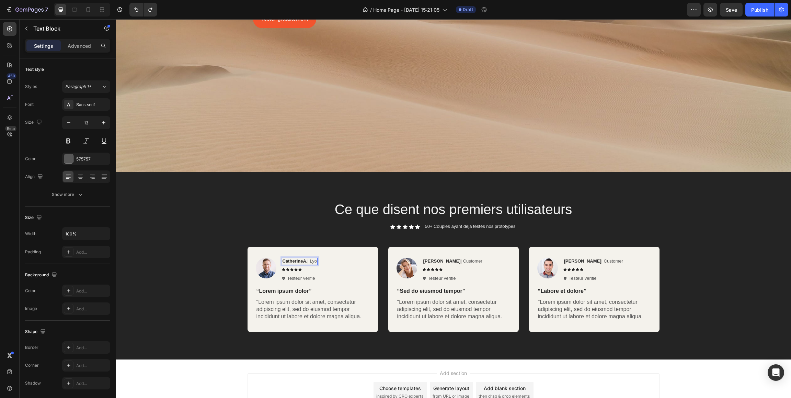
click at [318, 262] on div "CatherineA. | Lyo" at bounding box center [300, 261] width 36 height 7
click at [435, 262] on strong "[PERSON_NAME]" at bounding box center [441, 260] width 37 height 5
click at [438, 262] on strong "[PERSON_NAME]" at bounding box center [441, 260] width 37 height 5
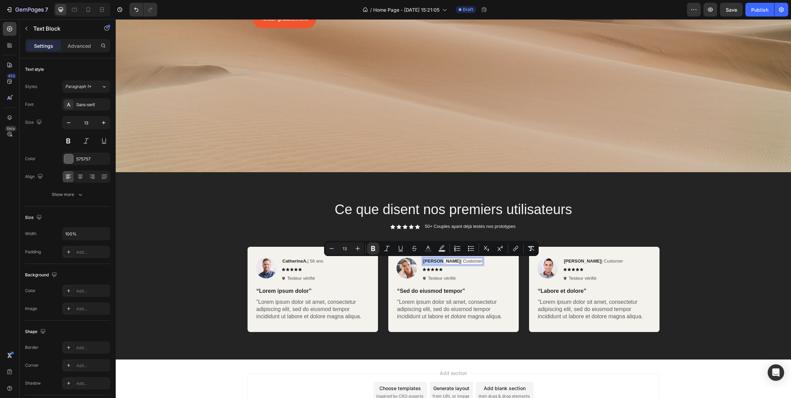
drag, startPoint x: 439, startPoint y: 262, endPoint x: 424, endPoint y: 262, distance: 15.1
click at [424, 262] on strong "[PERSON_NAME]" at bounding box center [441, 260] width 37 height 5
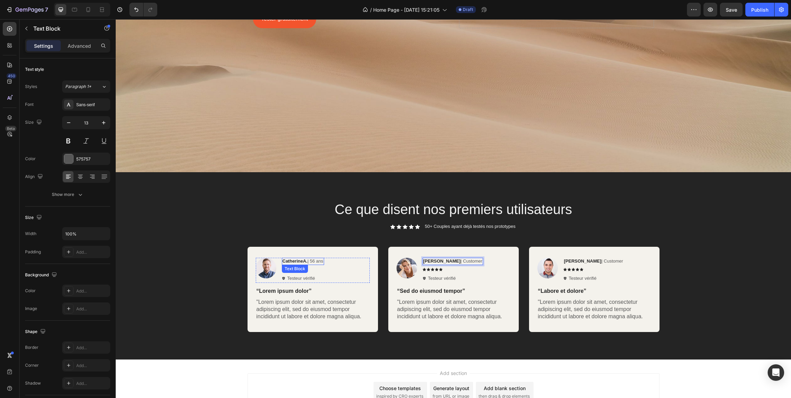
click at [300, 262] on strong "CatherineA." at bounding box center [295, 260] width 25 height 5
click at [304, 262] on strong "CatherineA." at bounding box center [295, 260] width 25 height 5
click at [303, 262] on strong "CatherineA." at bounding box center [295, 260] width 25 height 5
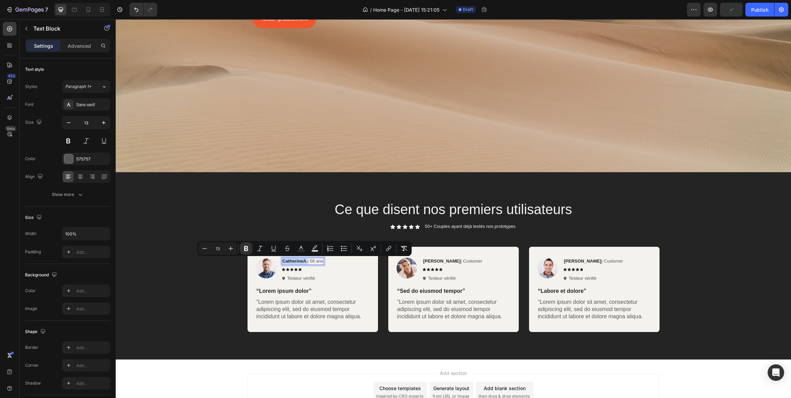
click at [304, 262] on strong "CatherineA." at bounding box center [295, 260] width 25 height 5
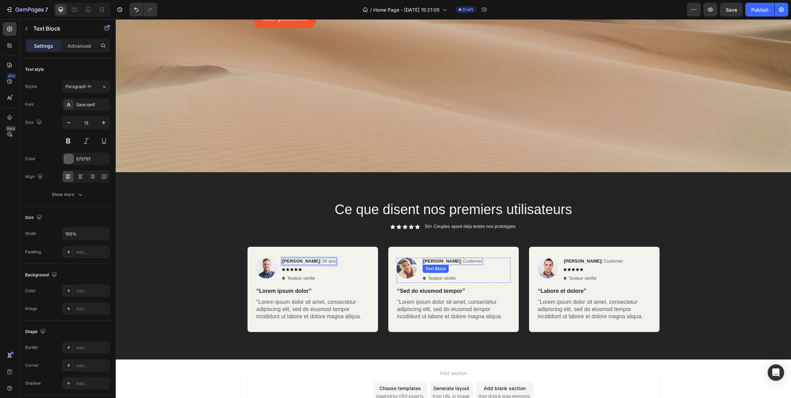
click at [447, 262] on p "[PERSON_NAME] | Customer" at bounding box center [452, 261] width 59 height 6
click at [445, 262] on p "[PERSON_NAME] | Customer" at bounding box center [452, 261] width 59 height 6
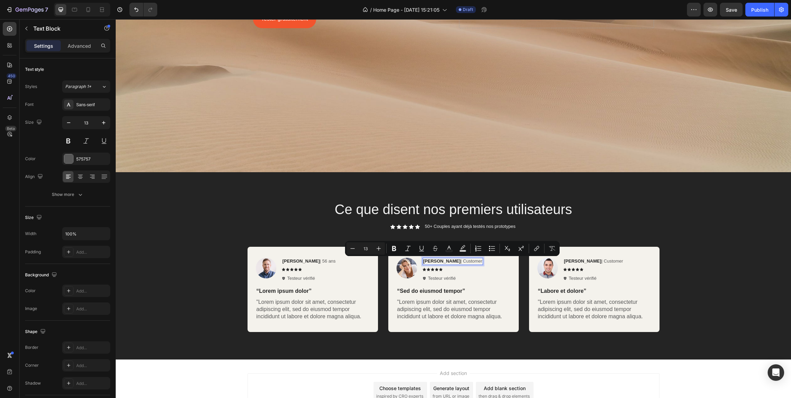
drag, startPoint x: 443, startPoint y: 262, endPoint x: 462, endPoint y: 262, distance: 18.5
click at [462, 262] on p "[PERSON_NAME] | Customer" at bounding box center [452, 261] width 59 height 6
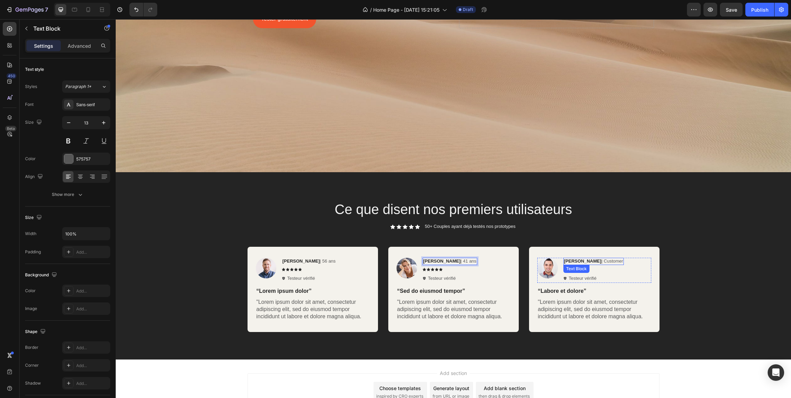
click at [573, 262] on strong "[PERSON_NAME]" at bounding box center [582, 260] width 37 height 5
click at [574, 261] on strong "[PERSON_NAME]" at bounding box center [582, 260] width 37 height 5
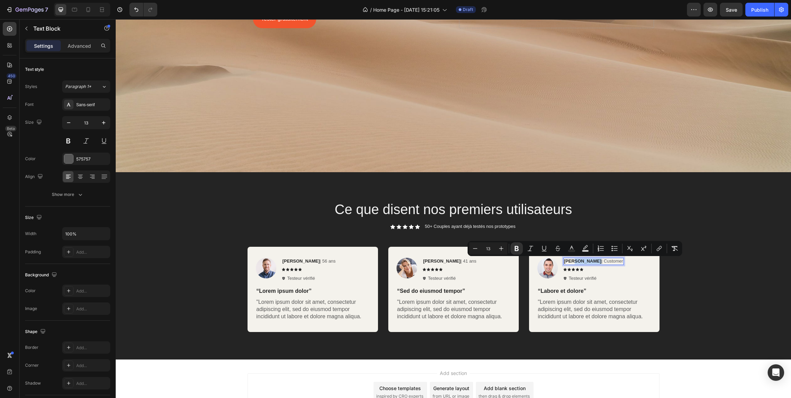
click at [576, 262] on strong "[PERSON_NAME]" at bounding box center [582, 260] width 37 height 5
drag, startPoint x: 576, startPoint y: 262, endPoint x: 563, endPoint y: 262, distance: 13.1
click at [563, 262] on div "[PERSON_NAME] | Customer" at bounding box center [593, 261] width 60 height 7
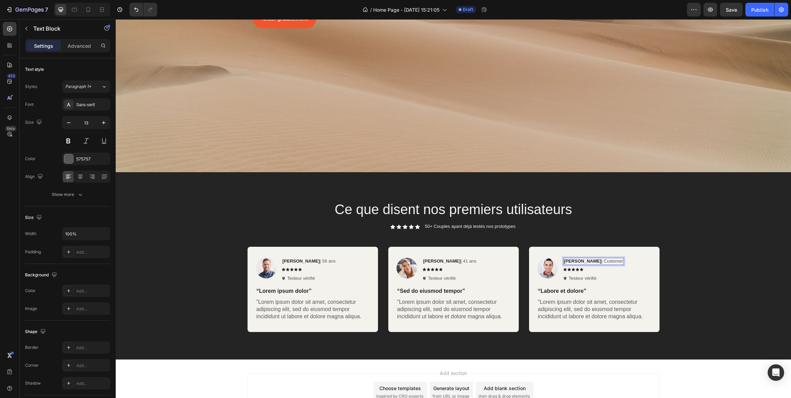
click at [605, 261] on p "[PERSON_NAME] | Customer" at bounding box center [593, 261] width 59 height 6
drag, startPoint x: 605, startPoint y: 262, endPoint x: 586, endPoint y: 262, distance: 18.5
click at [586, 262] on p "[PERSON_NAME] | Customer" at bounding box center [593, 261] width 59 height 6
click at [271, 228] on div "Icon Icon Icon Icon Icon Icon List 50+ Couples ayant déjà testés nos prototypes…" at bounding box center [454, 226] width 412 height 7
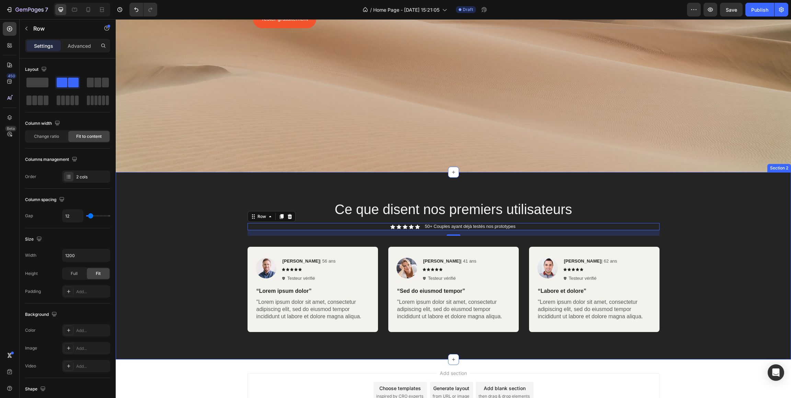
click at [210, 233] on div "Ce que disent nos premiers utilisateurs Heading Icon Icon Icon Icon Icon Icon L…" at bounding box center [453, 268] width 665 height 138
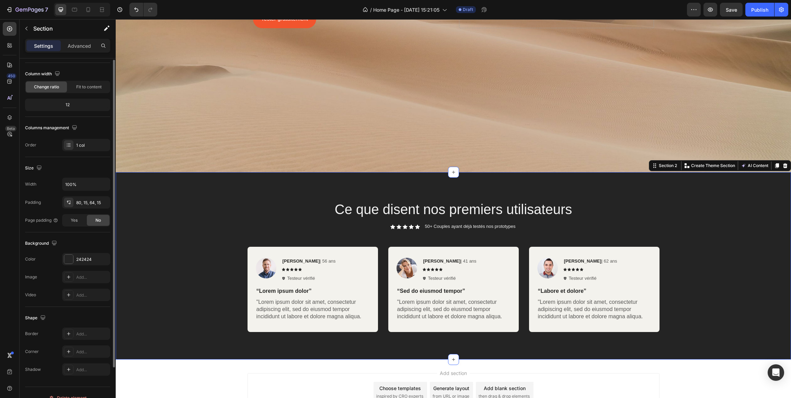
scroll to position [60, 0]
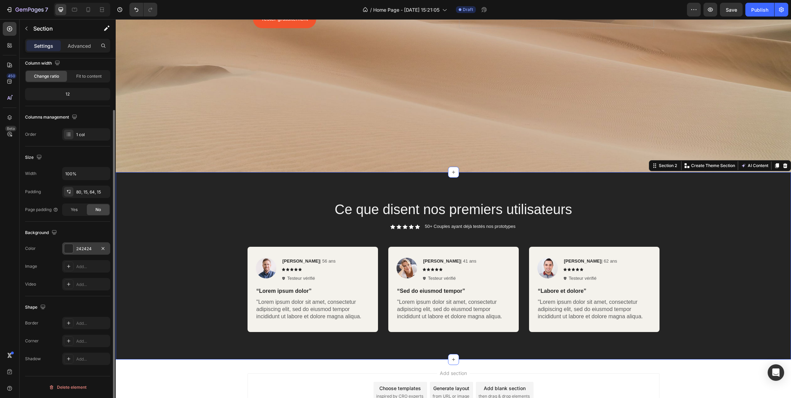
click at [69, 249] on div at bounding box center [68, 248] width 9 height 9
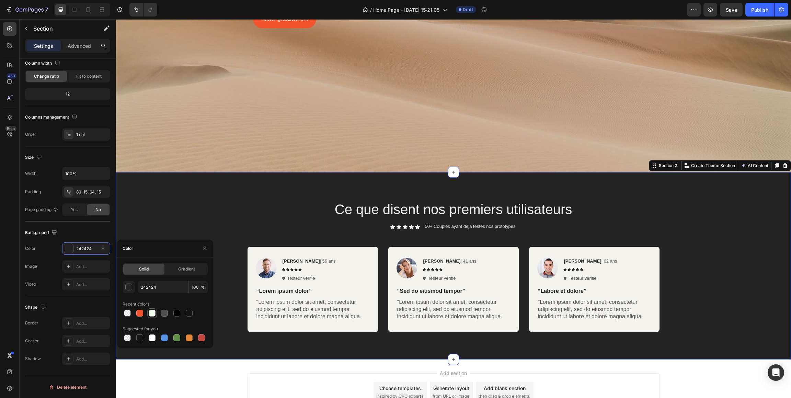
click at [153, 313] on div at bounding box center [152, 312] width 7 height 7
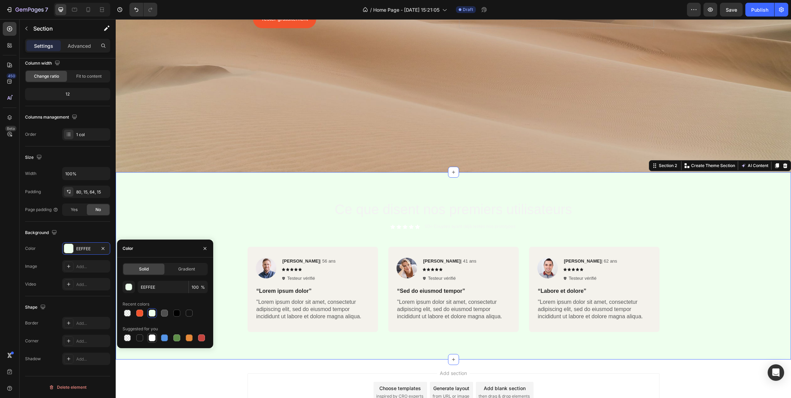
click at [154, 338] on div at bounding box center [152, 337] width 7 height 7
type input "FFFFFF"
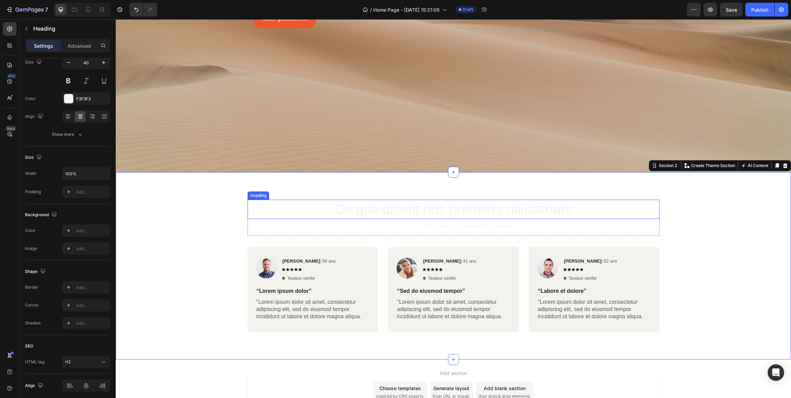
click at [374, 210] on p "Ce que disent nos premiers utilisateurs" at bounding box center [453, 209] width 411 height 18
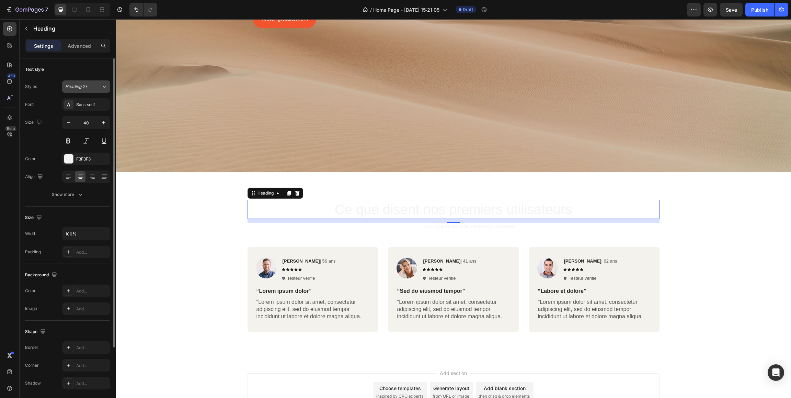
click at [91, 88] on div "Heading 2*" at bounding box center [79, 86] width 28 height 6
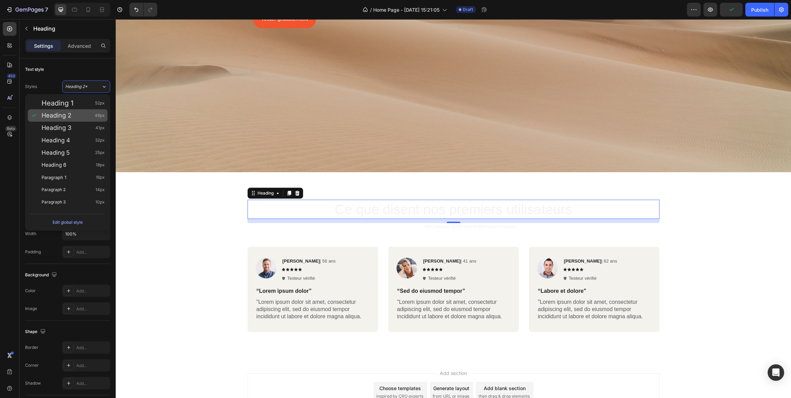
click at [77, 118] on div "Heading 2 46px" at bounding box center [73, 115] width 63 height 7
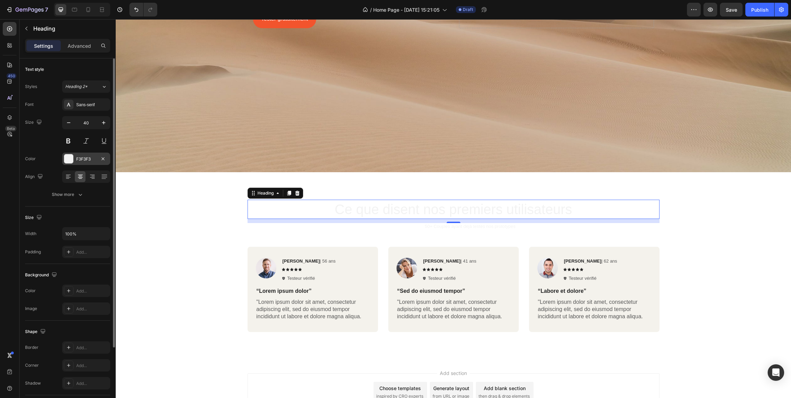
click at [68, 160] on div at bounding box center [68, 158] width 9 height 9
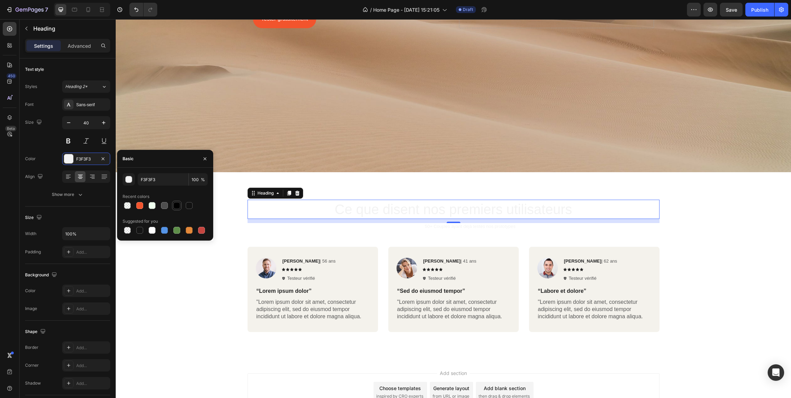
click at [175, 206] on div at bounding box center [176, 205] width 7 height 7
type input "000000"
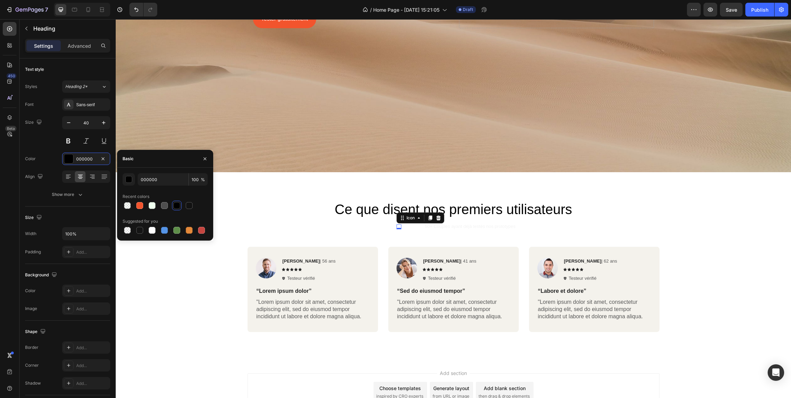
click at [397, 229] on div "Icon 0" at bounding box center [399, 226] width 5 height 5
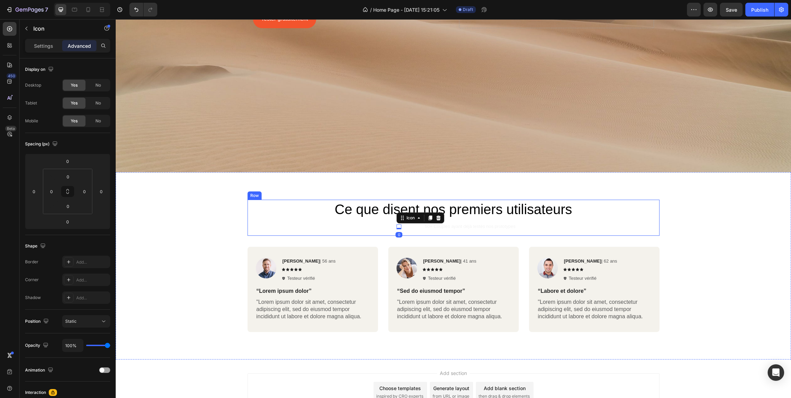
click at [416, 231] on div "Ce que disent nos premiers utilisateurs Heading Icon Icon 0 Icon Icon Icon Icon…" at bounding box center [454, 217] width 412 height 36
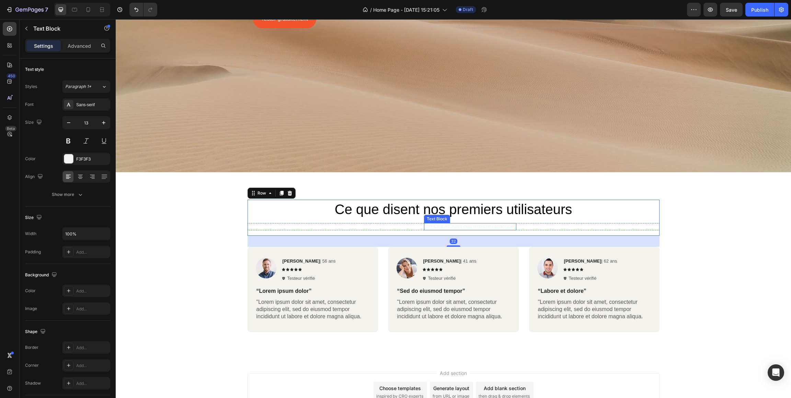
click at [434, 225] on p "50+ Couples ayant déjà testés nos prototypes" at bounding box center [470, 227] width 91 height 6
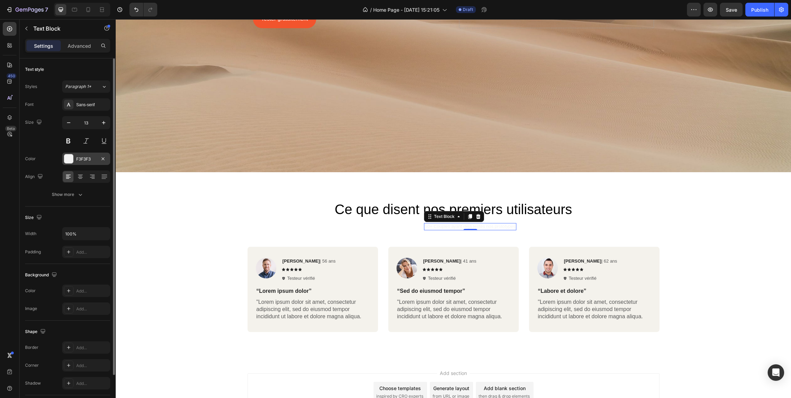
click at [89, 160] on div "F3F3F3" at bounding box center [86, 159] width 20 height 6
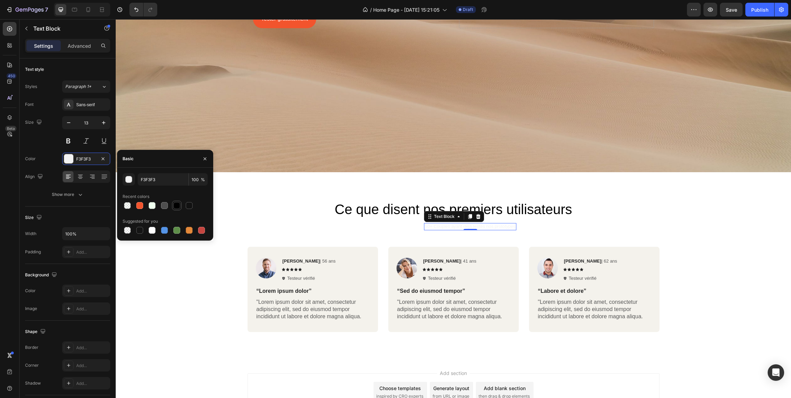
click at [179, 205] on div at bounding box center [176, 205] width 7 height 7
type input "000000"
click at [404, 226] on icon at bounding box center [405, 226] width 5 height 4
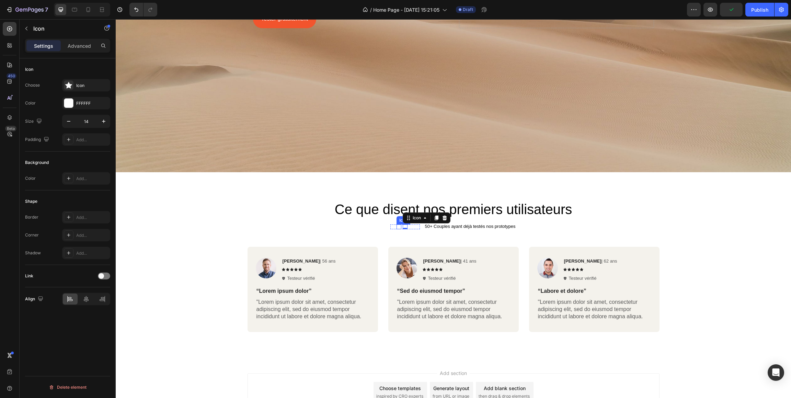
click at [398, 227] on icon at bounding box center [399, 226] width 5 height 4
click at [404, 227] on icon at bounding box center [405, 226] width 5 height 4
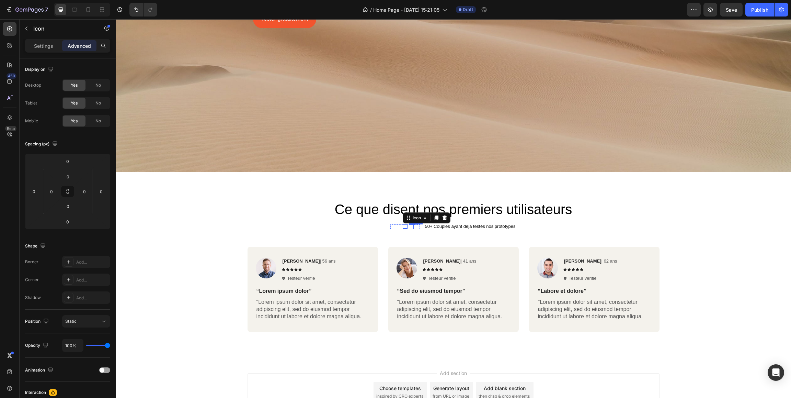
click at [410, 227] on icon at bounding box center [411, 226] width 5 height 5
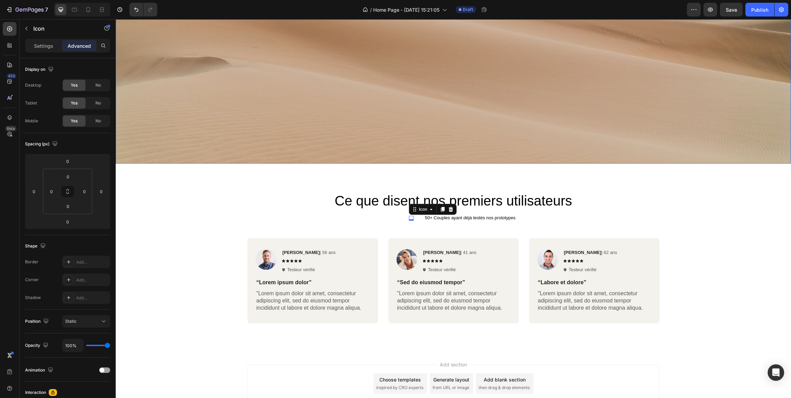
scroll to position [248, 0]
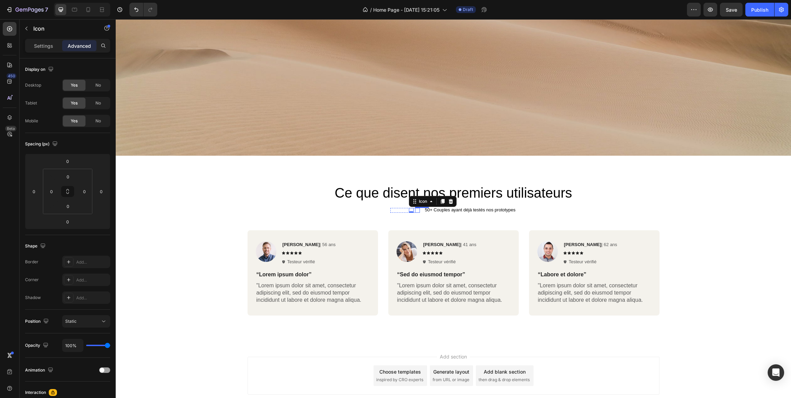
click at [418, 210] on icon at bounding box center [417, 210] width 5 height 4
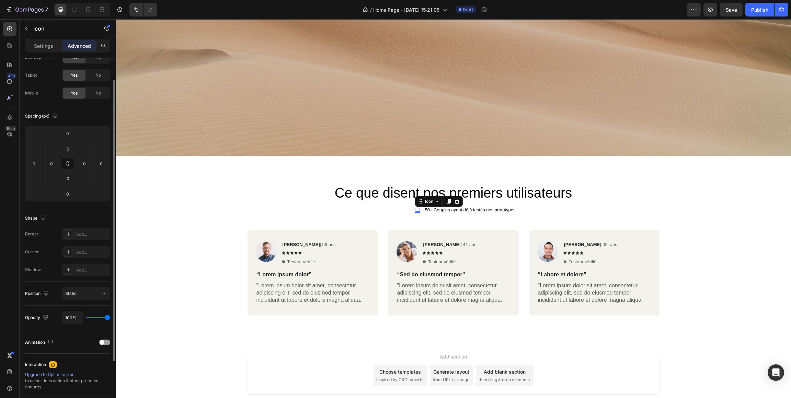
scroll to position [0, 0]
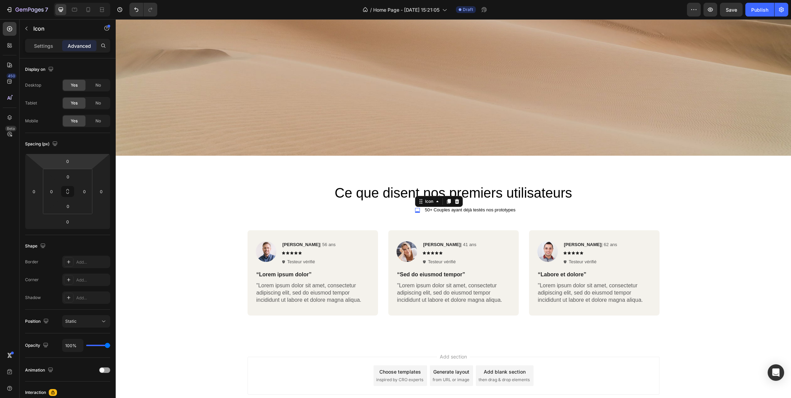
click at [46, 53] on div "Settings Advanced" at bounding box center [67, 46] width 85 height 14
click at [46, 50] on div "Settings" at bounding box center [43, 45] width 34 height 11
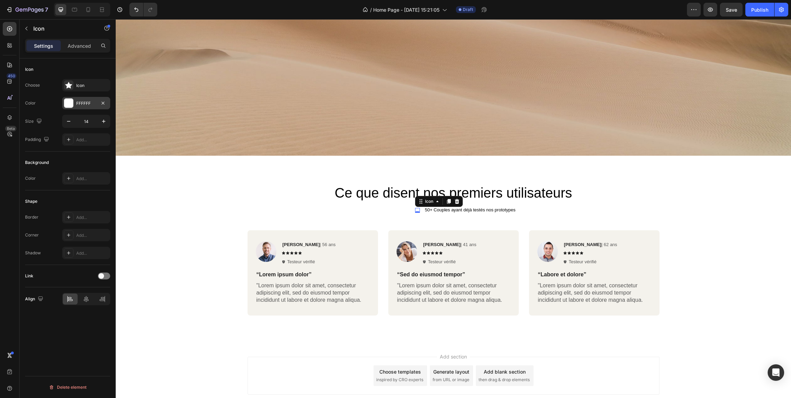
click at [77, 101] on div "FFFFFF" at bounding box center [86, 103] width 20 height 6
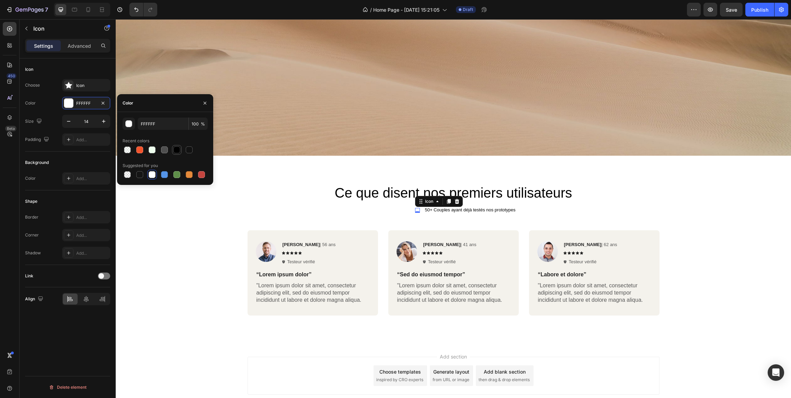
click at [177, 151] on div at bounding box center [176, 149] width 7 height 7
type input "000000"
click at [412, 211] on div "Icon" at bounding box center [411, 210] width 5 height 5
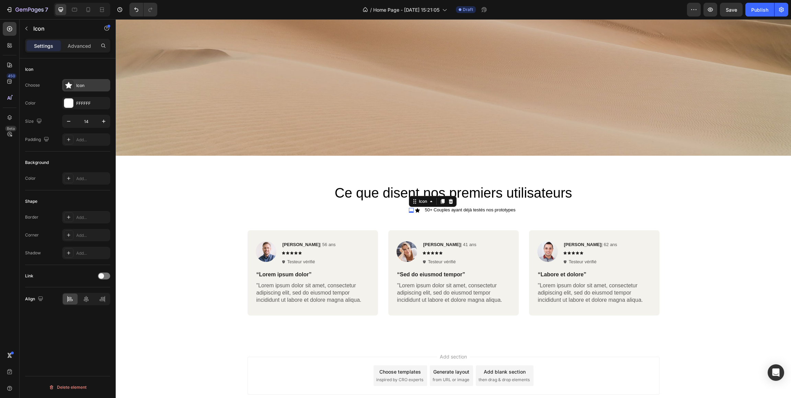
click at [83, 89] on div "Icon" at bounding box center [86, 85] width 48 height 12
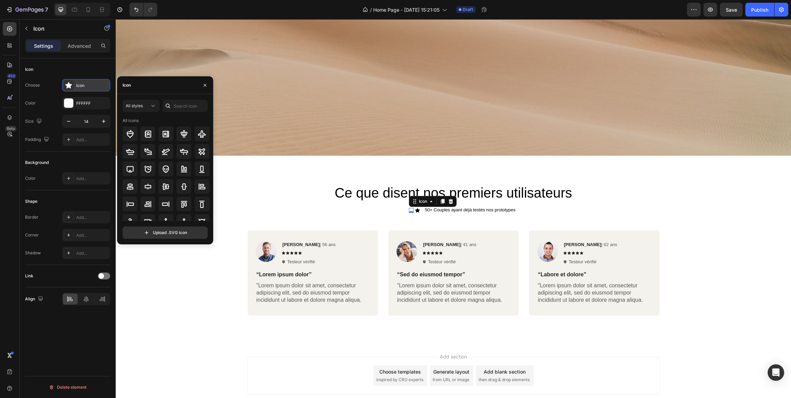
click at [83, 88] on div "Icon" at bounding box center [92, 85] width 32 height 6
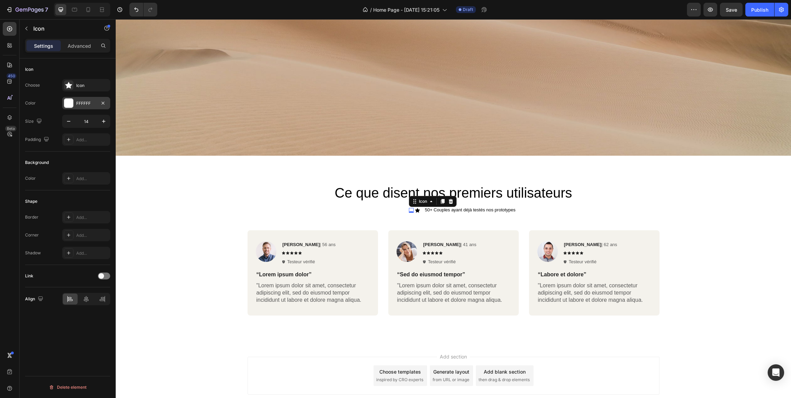
click at [82, 108] on div "FFFFFF" at bounding box center [86, 103] width 48 height 12
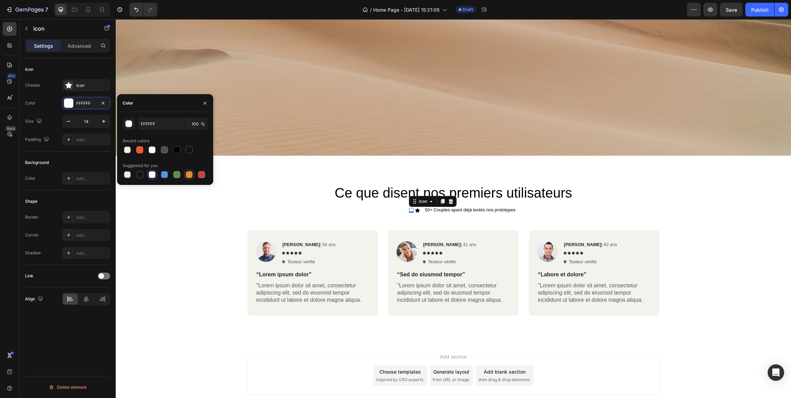
click at [191, 176] on div at bounding box center [189, 174] width 7 height 7
click at [142, 149] on div at bounding box center [139, 149] width 7 height 7
type input "F2542D"
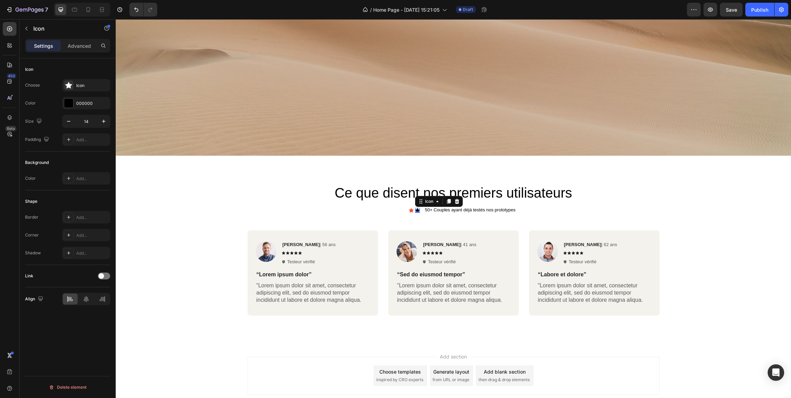
click at [419, 210] on div "Icon 0" at bounding box center [417, 210] width 5 height 5
click at [87, 105] on div "000000" at bounding box center [86, 103] width 20 height 6
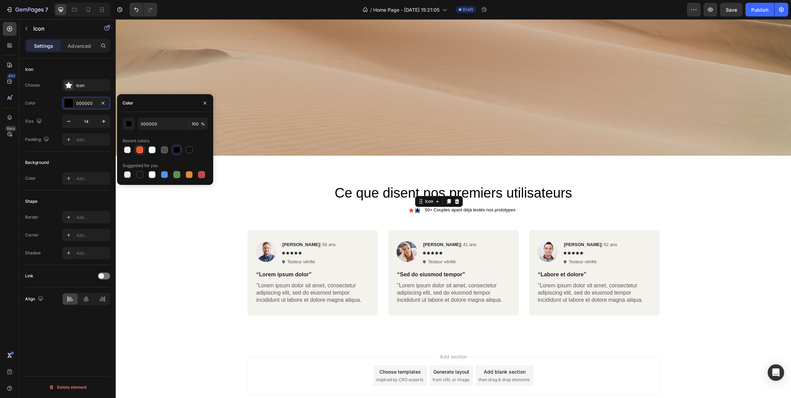
click at [143, 151] on div at bounding box center [139, 149] width 7 height 7
type input "F2542D"
click at [405, 211] on div "Icon" at bounding box center [405, 210] width 5 height 5
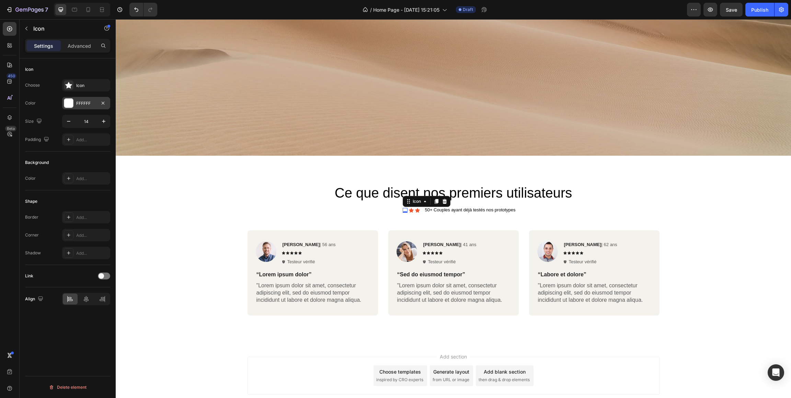
click at [84, 103] on div "FFFFFF" at bounding box center [86, 103] width 20 height 6
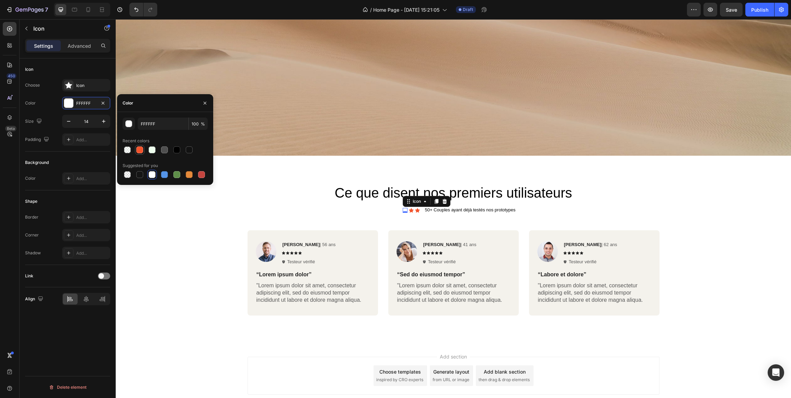
click at [142, 149] on div at bounding box center [139, 149] width 7 height 7
type input "F2542D"
click at [399, 210] on icon at bounding box center [399, 210] width 5 height 4
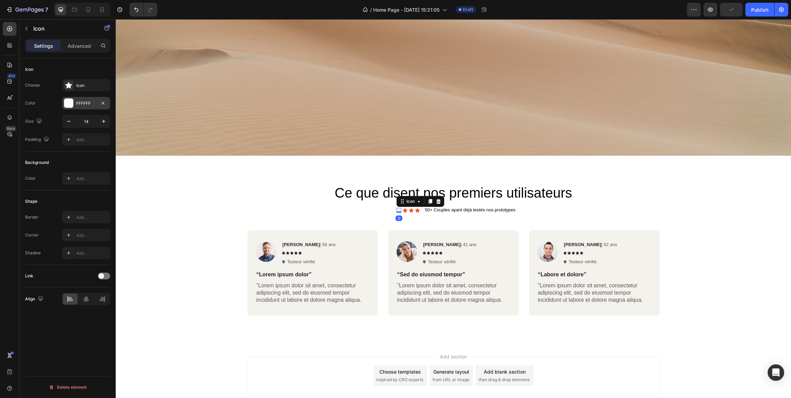
click at [92, 109] on div "FFFFFF" at bounding box center [86, 103] width 48 height 12
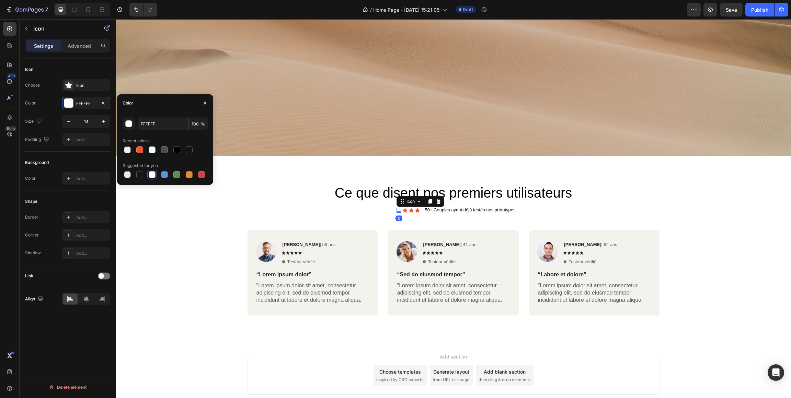
drag, startPoint x: 137, startPoint y: 152, endPoint x: 147, endPoint y: 157, distance: 11.1
click at [137, 152] on div at bounding box center [139, 149] width 7 height 7
type input "F2542D"
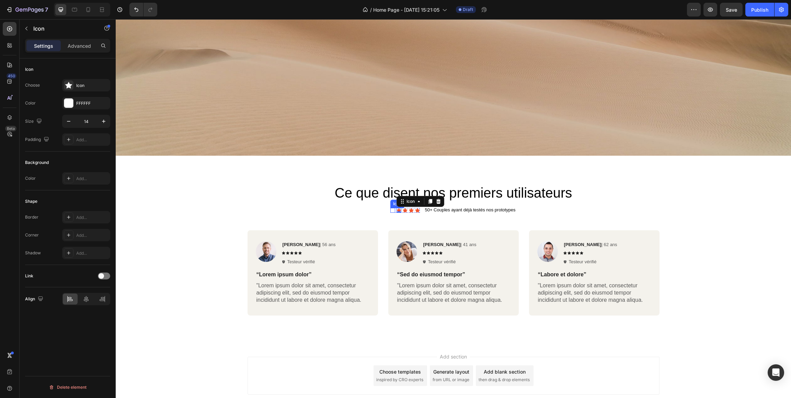
click at [391, 210] on div "Icon" at bounding box center [392, 210] width 5 height 5
click at [87, 106] on div "FFFFFF" at bounding box center [86, 103] width 20 height 6
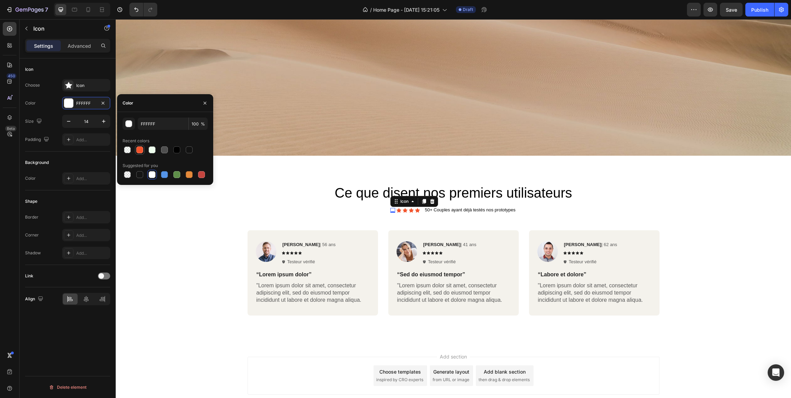
click at [139, 151] on div at bounding box center [139, 149] width 7 height 7
type input "F2542D"
click at [298, 204] on div "Ce que disent nos premiers utilisateurs Heading Icon 0 Icon Icon Icon Icon Icon…" at bounding box center [454, 201] width 412 height 36
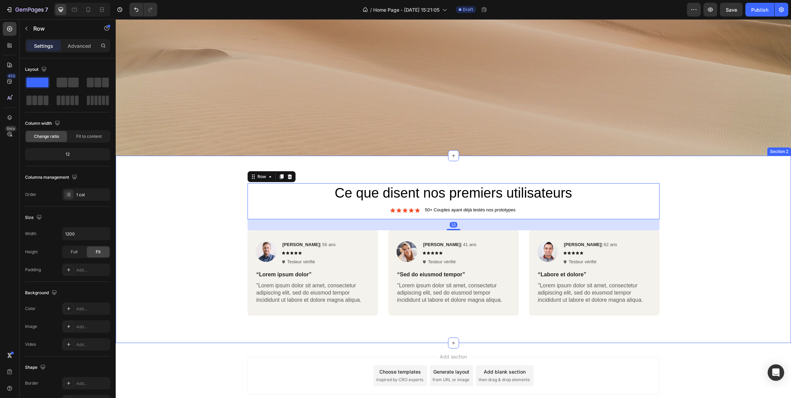
click at [202, 204] on div "Ce que disent nos premiers utilisateurs Heading Icon Icon Icon Icon Icon Icon L…" at bounding box center [453, 252] width 665 height 138
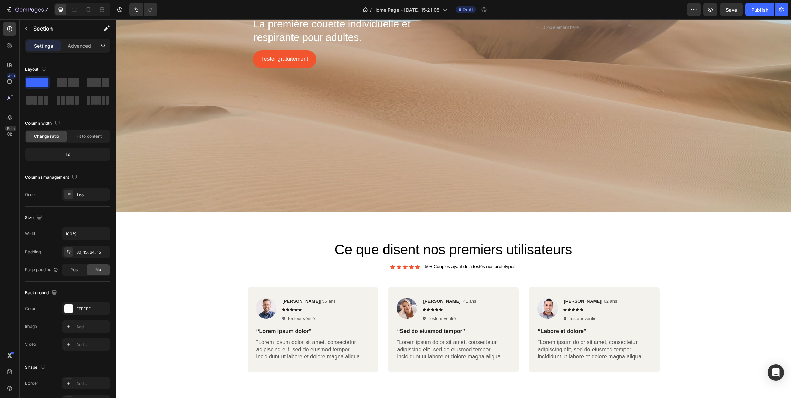
scroll to position [236, 0]
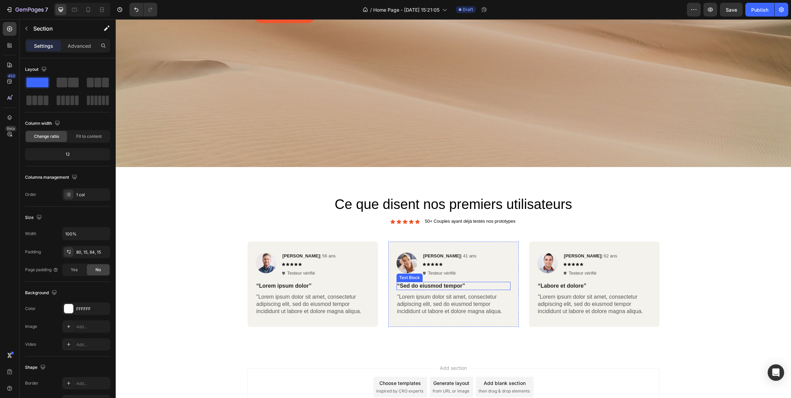
click at [422, 287] on p "“Sed do eiusmod tempor”" at bounding box center [453, 285] width 113 height 7
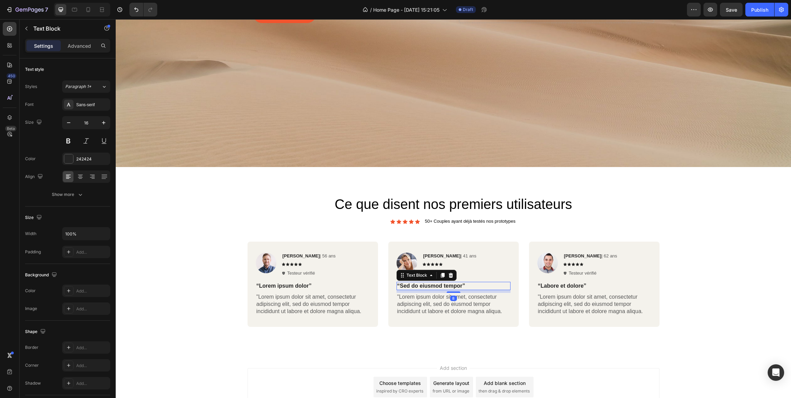
click at [422, 286] on p "“Sed do eiusmod tempor”" at bounding box center [453, 285] width 113 height 7
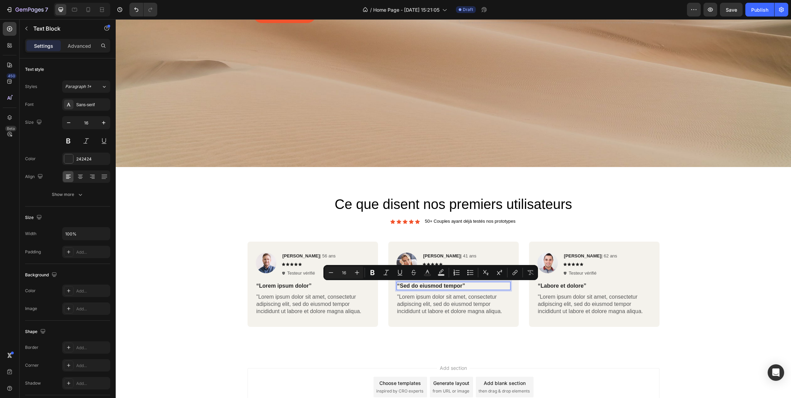
click at [463, 285] on p "“Sed do eiusmod tempor”" at bounding box center [453, 285] width 113 height 7
drag, startPoint x: 463, startPoint y: 286, endPoint x: 401, endPoint y: 285, distance: 61.5
click at [401, 285] on p "“Sed do eiusmod tempor”" at bounding box center [453, 285] width 113 height 7
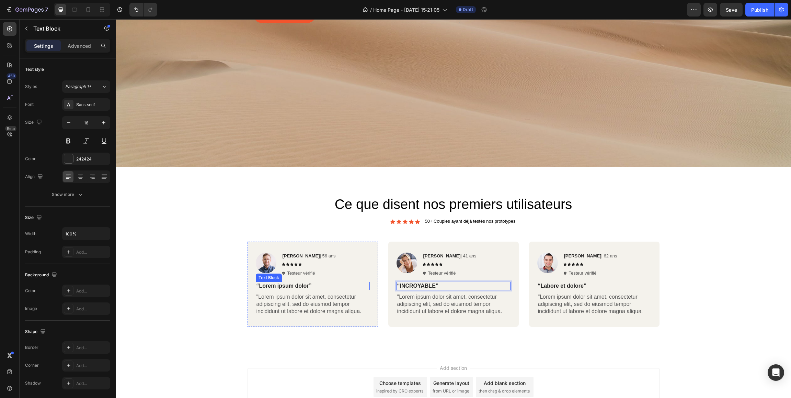
click at [268, 285] on p "“Lorem ipsum dolor”" at bounding box center [312, 285] width 113 height 7
click at [273, 285] on p "“Lorem ipsum dolor”" at bounding box center [312, 285] width 113 height 7
click at [291, 284] on p "“Lorem ipsum dolor”" at bounding box center [312, 285] width 113 height 7
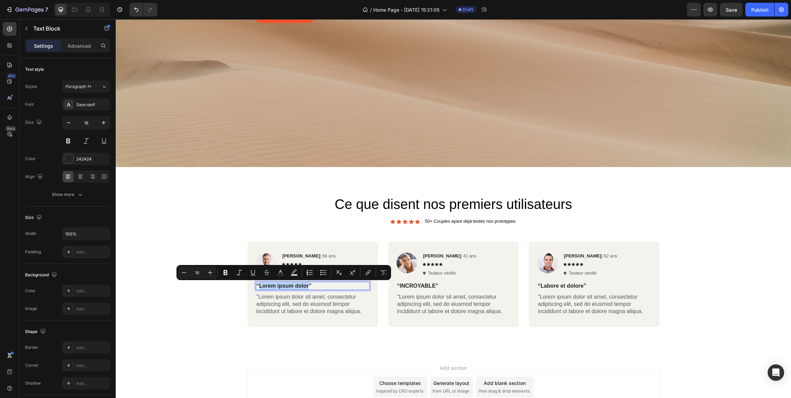
drag, startPoint x: 309, startPoint y: 287, endPoint x: 260, endPoint y: 287, distance: 49.1
click at [260, 287] on p "“Lorem ipsum dolor”" at bounding box center [312, 285] width 113 height 7
click at [87, 9] on icon at bounding box center [88, 9] width 7 height 7
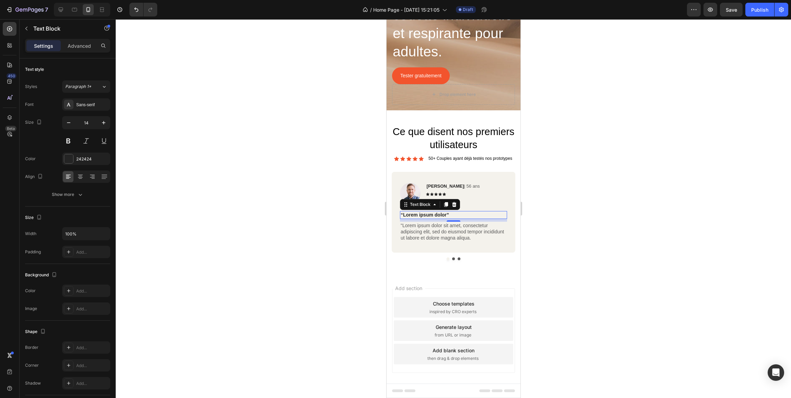
scroll to position [100, 0]
click at [63, 10] on icon at bounding box center [60, 9] width 7 height 7
type input "16"
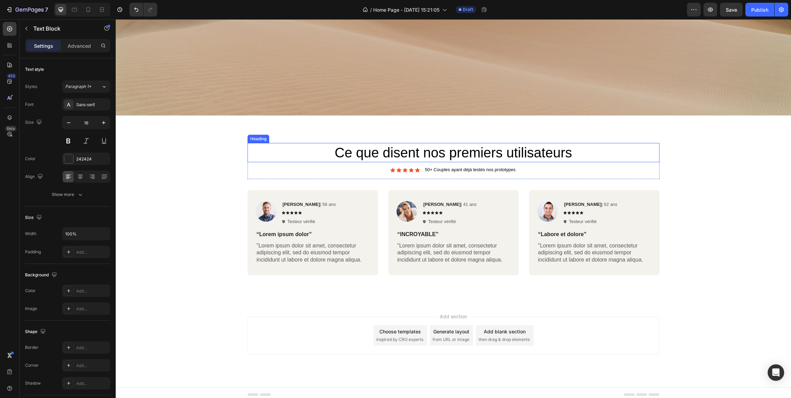
scroll to position [286, 0]
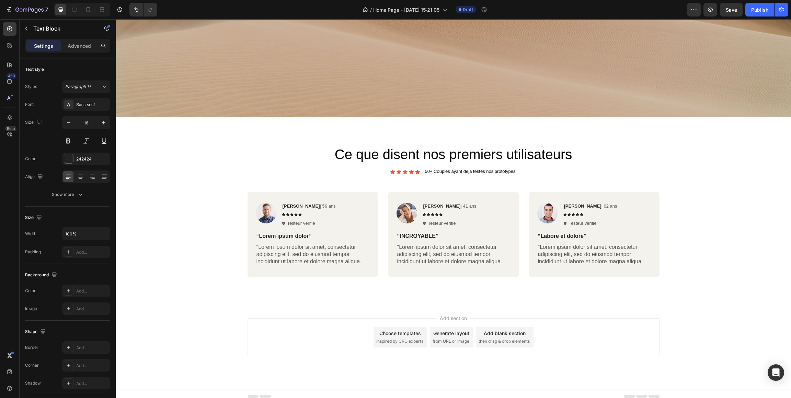
click at [295, 237] on p "“Lorem ipsum dolor”" at bounding box center [312, 235] width 113 height 7
click at [298, 236] on p "“Lorem ipsum dolor”" at bounding box center [312, 235] width 113 height 7
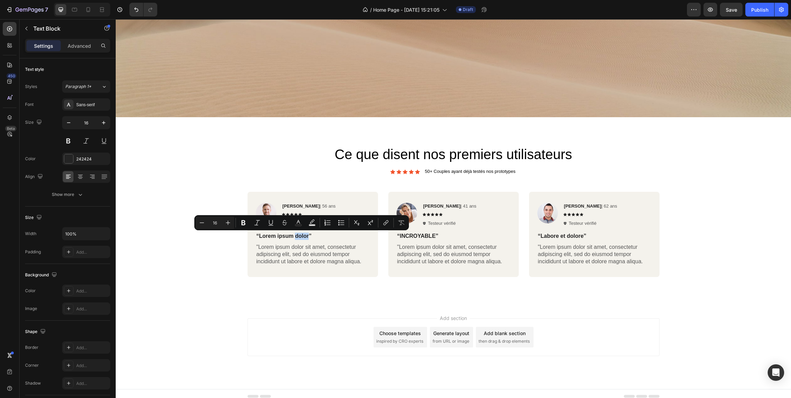
click at [308, 237] on p "“Lorem ipsum dolor”" at bounding box center [312, 235] width 113 height 7
drag, startPoint x: 308, startPoint y: 237, endPoint x: 259, endPoint y: 234, distance: 49.8
click at [259, 234] on p "“Lorem ipsum dolor”" at bounding box center [312, 235] width 113 height 7
click at [303, 238] on p "“Lorem ipsum dolor”" at bounding box center [312, 235] width 113 height 7
drag, startPoint x: 309, startPoint y: 237, endPoint x: 260, endPoint y: 236, distance: 48.8
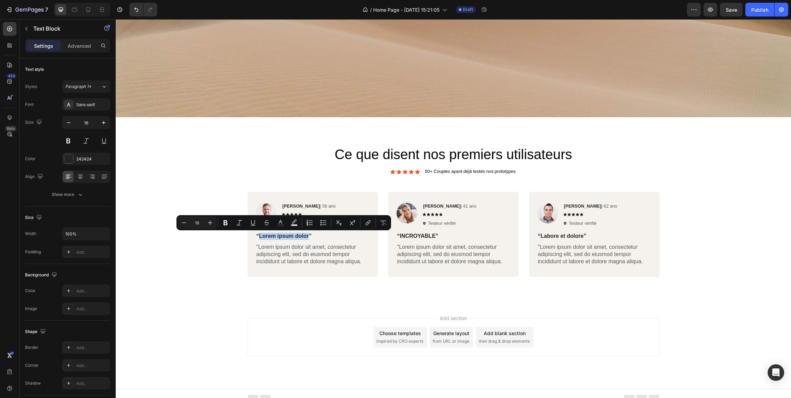
click at [260, 236] on p "“Lorem ipsum dolor”" at bounding box center [312, 235] width 113 height 7
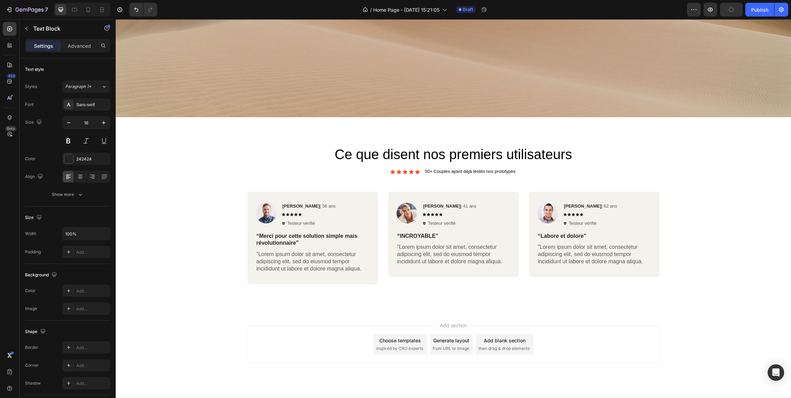
click at [294, 244] on p "“Merci pour cette solution simple mais révolutionnaire”" at bounding box center [312, 239] width 113 height 14
click at [296, 244] on p "“Merci pour cette solution simple mais révolutionnaire”" at bounding box center [312, 239] width 113 height 14
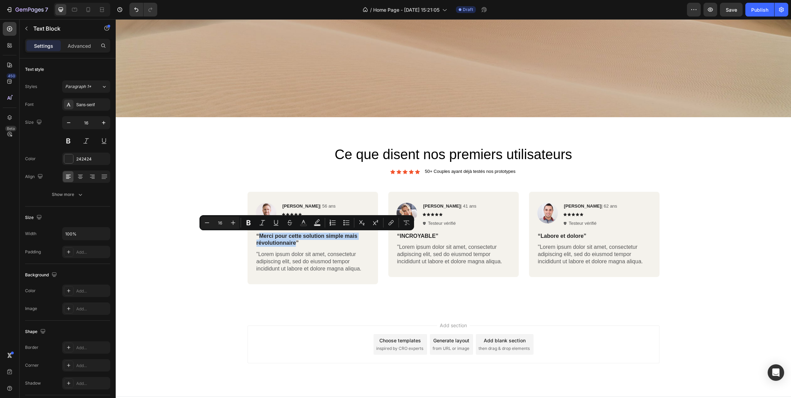
drag, startPoint x: 296, startPoint y: 244, endPoint x: 259, endPoint y: 237, distance: 37.8
click at [259, 237] on p "“Merci pour cette solution simple mais révolutionnaire”" at bounding box center [312, 239] width 113 height 14
click at [295, 244] on p "“Merci pour cette solution simple mais révolutionnaire”" at bounding box center [312, 239] width 113 height 14
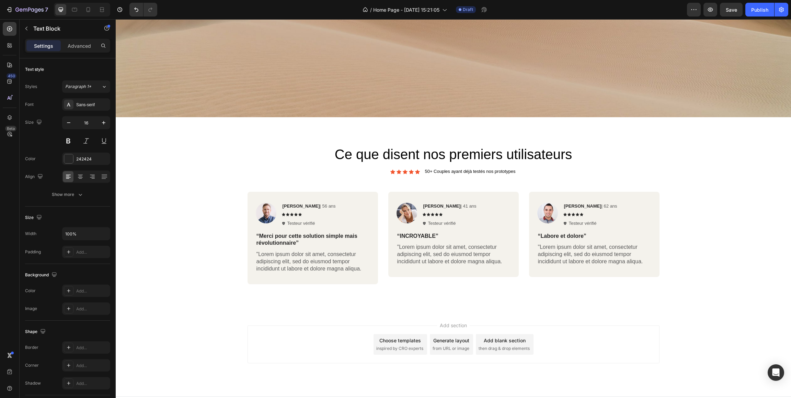
click at [305, 235] on p "“Merci pour cette solution simple mais révolutionnaire”" at bounding box center [312, 239] width 113 height 14
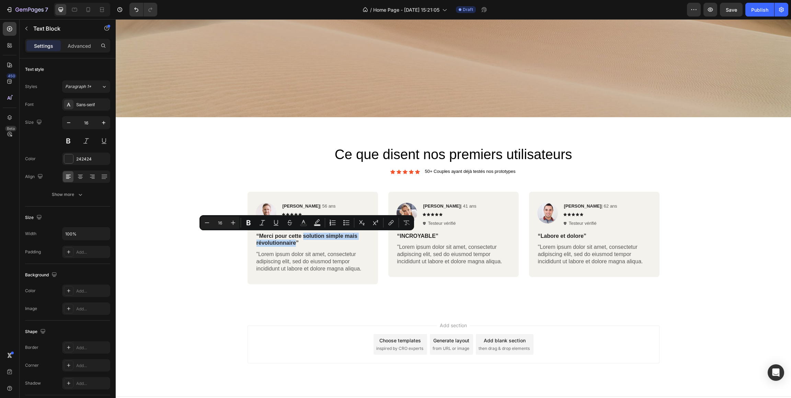
drag, startPoint x: 296, startPoint y: 242, endPoint x: 304, endPoint y: 237, distance: 9.1
click at [304, 237] on p "“Merci pour cette solution simple mais révolutionnaire”" at bounding box center [312, 239] width 113 height 14
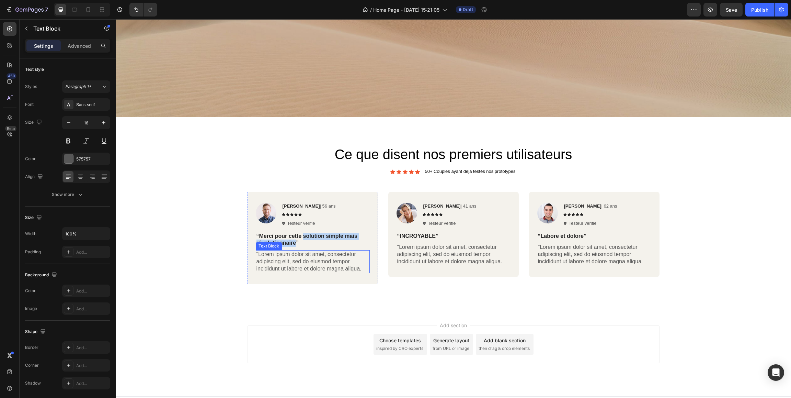
click at [272, 264] on p ""Lorem ipsum dolor sit amet, consectetur adipiscing elit, sed do eiusmod tempor…" at bounding box center [312, 261] width 113 height 21
click at [276, 259] on p ""Lorem ipsum dolor sit amet, consectetur adipiscing elit, sed do eiusmod tempor…" at bounding box center [312, 261] width 113 height 21
click at [260, 253] on p ""Lorem ipsum dolor sit amet, consectetur adipiscing elit, sed do eiusmod tempor…" at bounding box center [312, 261] width 113 height 21
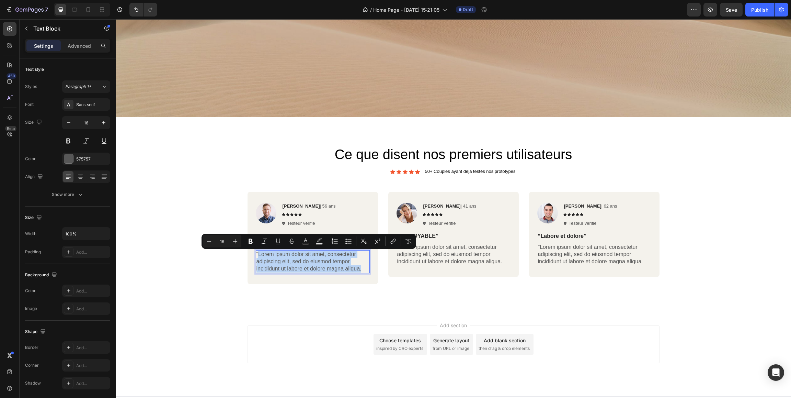
drag, startPoint x: 361, startPoint y: 269, endPoint x: 259, endPoint y: 255, distance: 102.9
click at [259, 255] on p ""Lorem ipsum dolor sit amet, consectetur adipiscing elit, sed do eiusmod tempor…" at bounding box center [312, 261] width 113 height 21
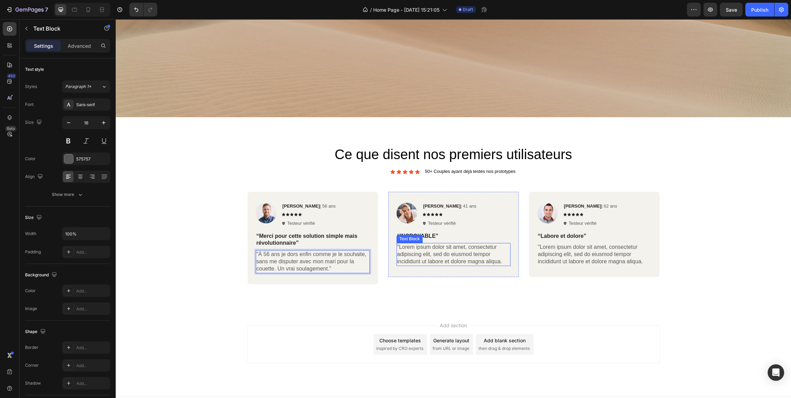
click at [427, 256] on p ""Lorem ipsum dolor sit amet, consectetur adipiscing elit, sed do eiusmod tempor…" at bounding box center [453, 253] width 113 height 21
click at [493, 261] on p ""Lorem ipsum dolor sit amet, consectetur adipiscing elit, sed do eiusmod tempor…" at bounding box center [453, 253] width 113 height 21
click at [502, 263] on p ""Lorem ipsum dolor sit amet, consectetur adipiscing elit, sed do eiusmod tempor…" at bounding box center [453, 253] width 113 height 21
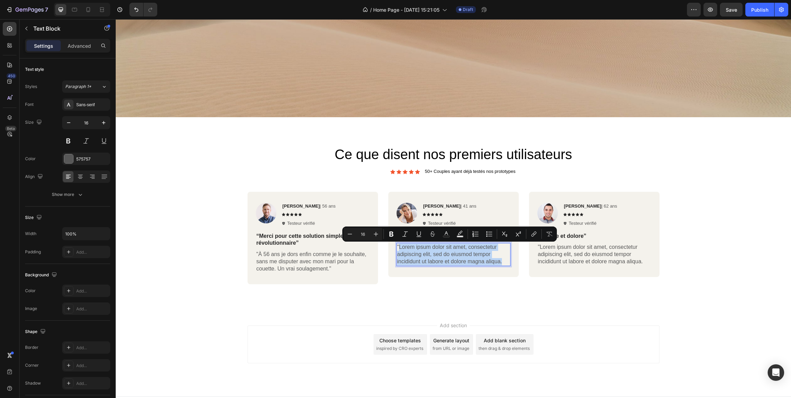
drag, startPoint x: 504, startPoint y: 263, endPoint x: 400, endPoint y: 245, distance: 105.5
click at [400, 245] on p ""Lorem ipsum dolor sit amet, consectetur adipiscing elit, sed do eiusmod tempor…" at bounding box center [453, 253] width 113 height 21
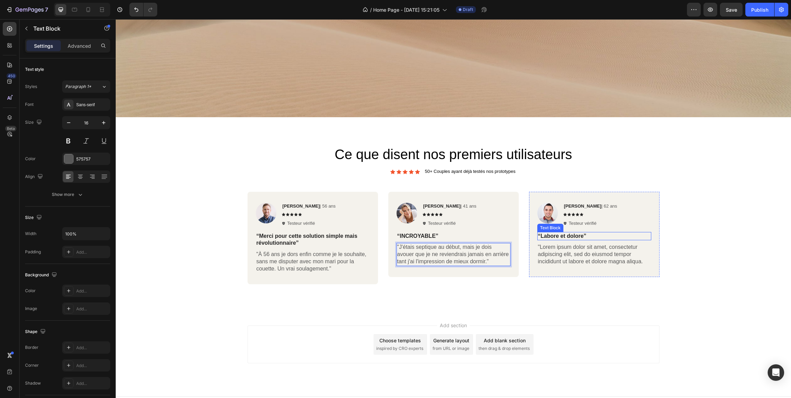
click at [559, 236] on p "“Labore et dolore”" at bounding box center [594, 235] width 113 height 7
click at [558, 235] on p "“Labore et dolore”" at bounding box center [594, 235] width 113 height 7
drag, startPoint x: 584, startPoint y: 236, endPoint x: 541, endPoint y: 237, distance: 42.6
click at [541, 237] on p "“Labore et dolore”" at bounding box center [594, 235] width 113 height 7
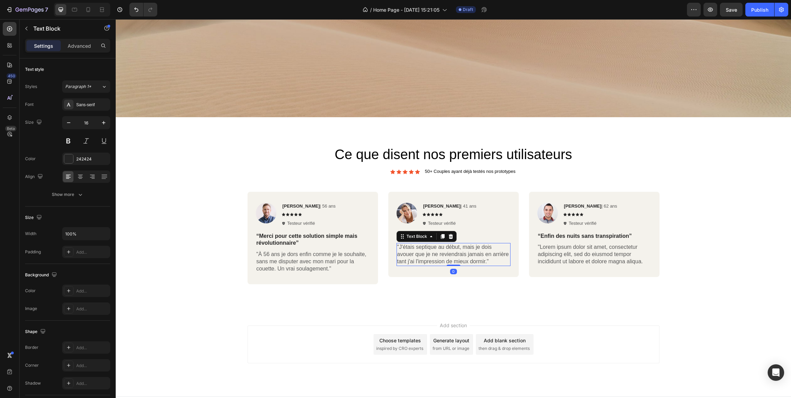
click at [439, 262] on p ""J'étais septique au début, mais je dois avouer que je ne reviendrais jamais en…" at bounding box center [453, 253] width 113 height 21
click at [445, 262] on p ""J'étais septique au début, mais je dois avouer que je ne reviendrais jamais en…" at bounding box center [453, 253] width 113 height 21
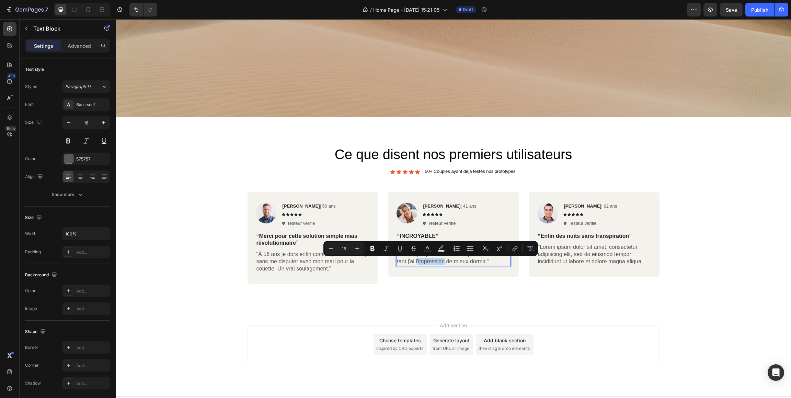
drag, startPoint x: 445, startPoint y: 262, endPoint x: 417, endPoint y: 263, distance: 27.5
click at [417, 263] on p ""J'étais septique au début, mais je dois avouer que je ne reviendrais jamais en…" at bounding box center [453, 253] width 113 height 21
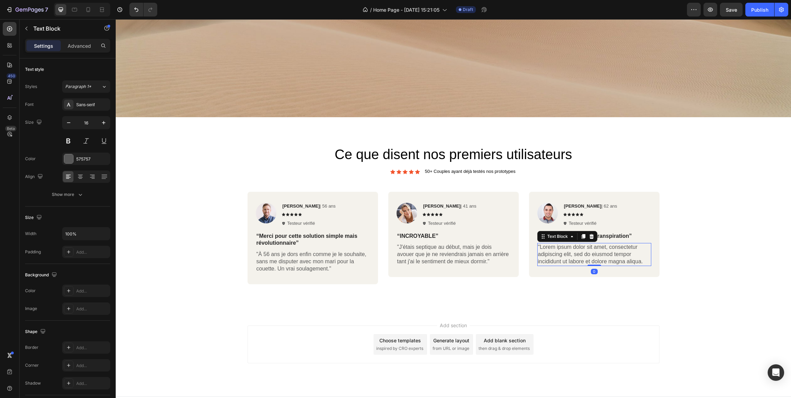
click at [558, 260] on p ""Lorem ipsum dolor sit amet, consectetur adipiscing elit, sed do eiusmod tempor…" at bounding box center [594, 253] width 113 height 21
click at [604, 261] on p ""Lorem ipsum dolor sit amet, consectetur adipiscing elit, sed do eiusmod tempor…" at bounding box center [594, 253] width 113 height 21
click at [644, 264] on p ""Lorem ipsum dolor sit amet, consectetur adipiscing elit, sed do eiusmod tempor…" at bounding box center [594, 253] width 113 height 21
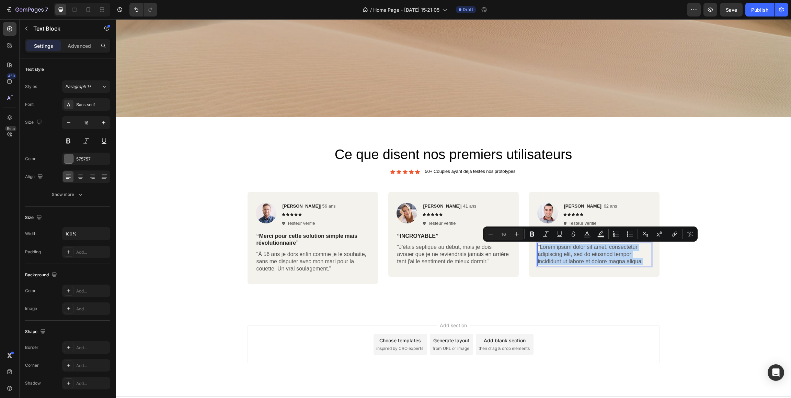
drag, startPoint x: 645, startPoint y: 263, endPoint x: 541, endPoint y: 249, distance: 104.7
click at [541, 249] on p ""Lorem ipsum dolor sit amet, consectetur adipiscing elit, sed do eiusmod tempor…" at bounding box center [594, 253] width 113 height 21
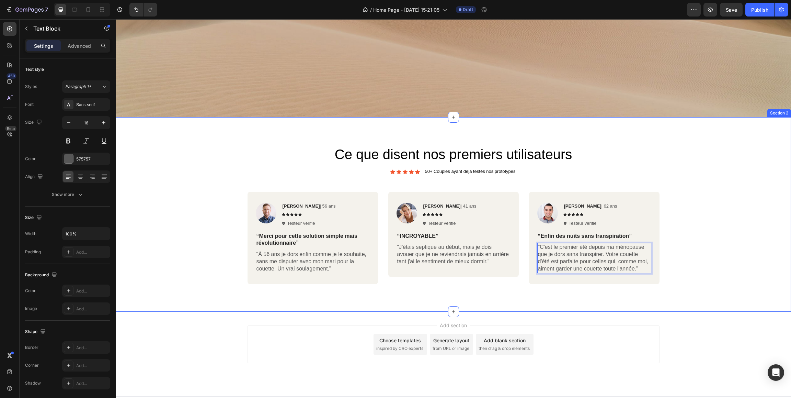
click at [750, 274] on div "Image [PERSON_NAME] | 56 ans Text Block Icon Icon Icon Icon Icon Icon List Test…" at bounding box center [453, 241] width 665 height 98
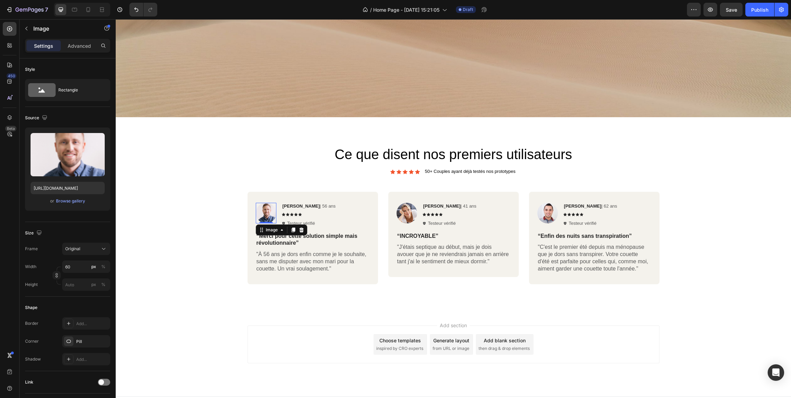
click at [270, 213] on img at bounding box center [266, 213] width 21 height 21
click at [80, 188] on input "[URL][DOMAIN_NAME]" at bounding box center [68, 188] width 74 height 12
